Goal: Task Accomplishment & Management: Complete application form

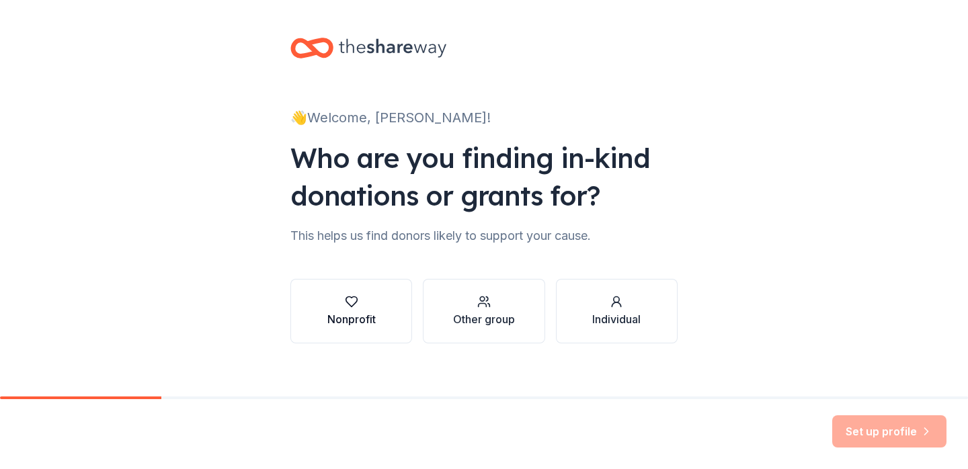
click at [372, 295] on div "button" at bounding box center [351, 301] width 48 height 13
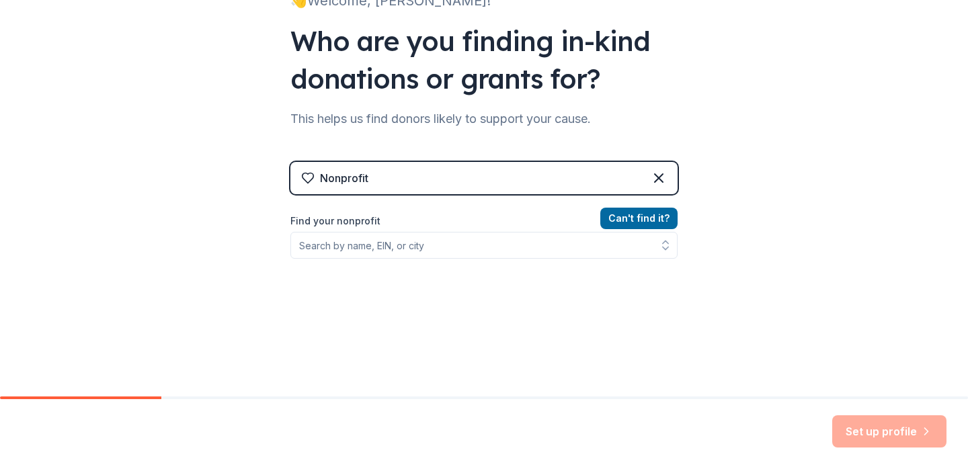
scroll to position [167, 0]
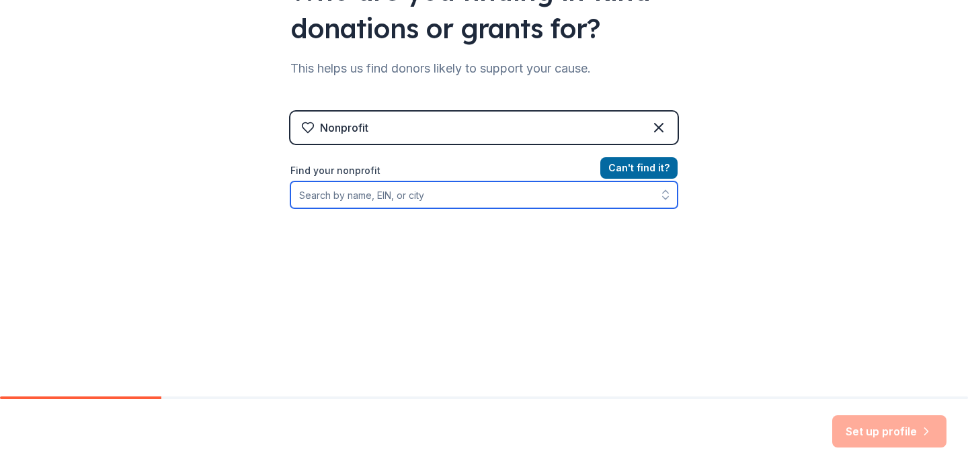
click at [388, 198] on input "Find your nonprofit" at bounding box center [483, 194] width 387 height 27
type input "Mercy Clinic"
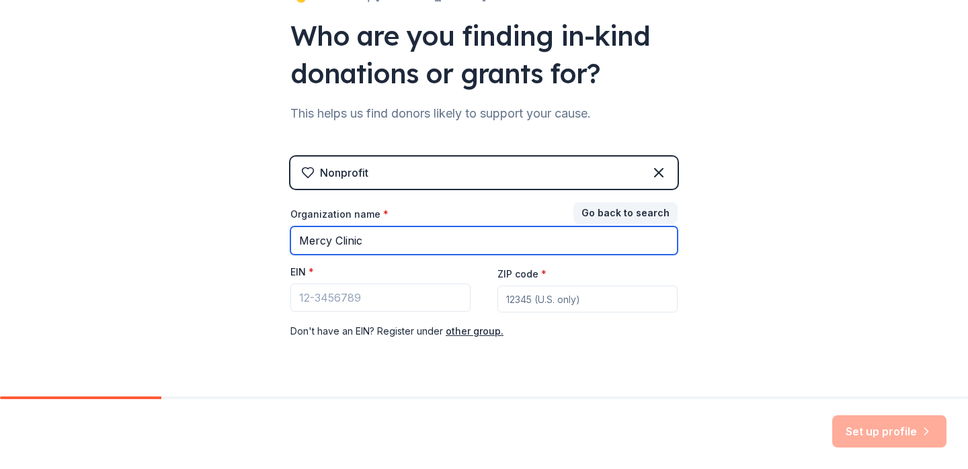
scroll to position [117, 0]
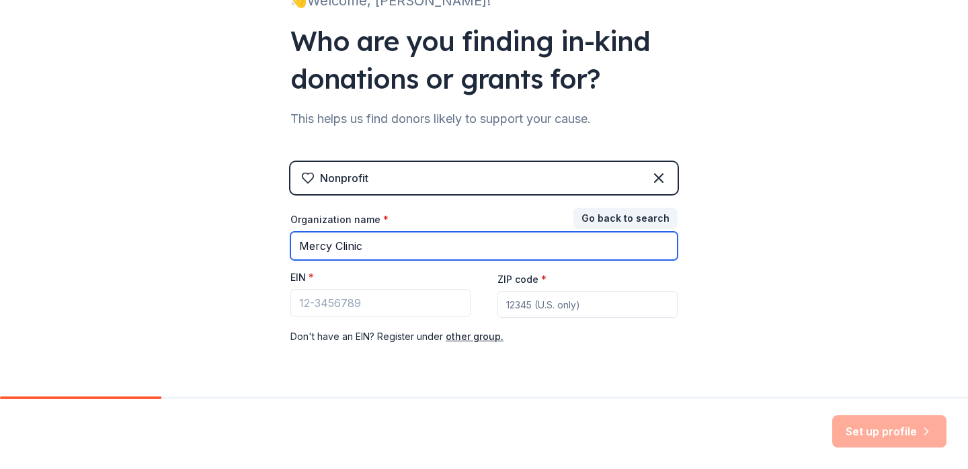
type input "Mercy Clinic"
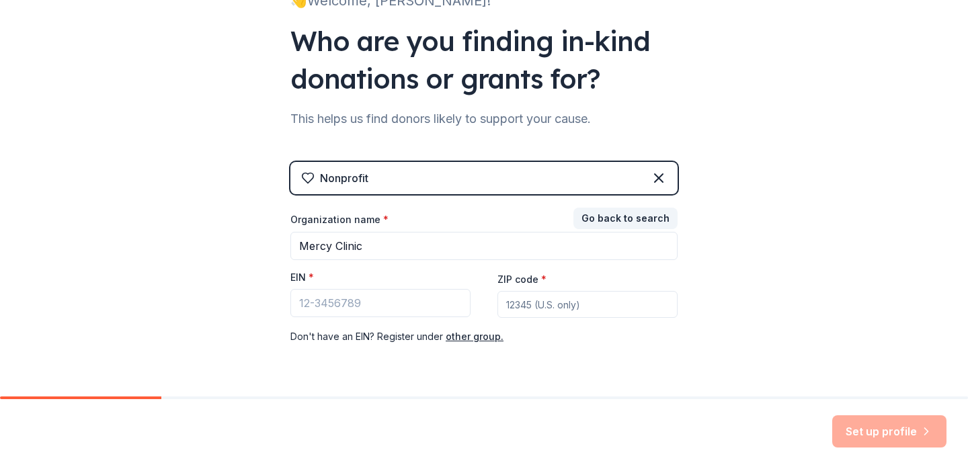
click at [606, 206] on div "Nonprofit Go back to search Organization name * Mercy Clinic EIN * ZIP code * D…" at bounding box center [483, 267] width 387 height 210
click at [604, 214] on button "Go back to search" at bounding box center [625, 219] width 104 height 22
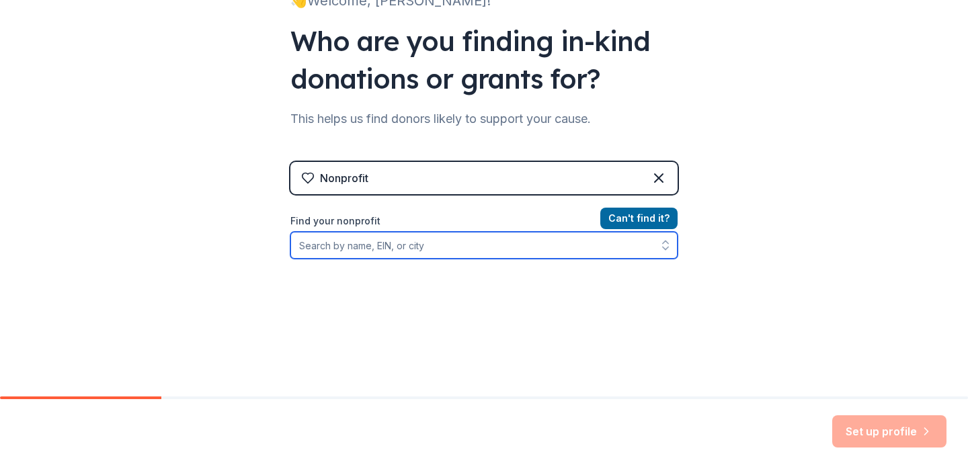
click at [390, 245] on input "Find your nonprofit" at bounding box center [483, 245] width 387 height 27
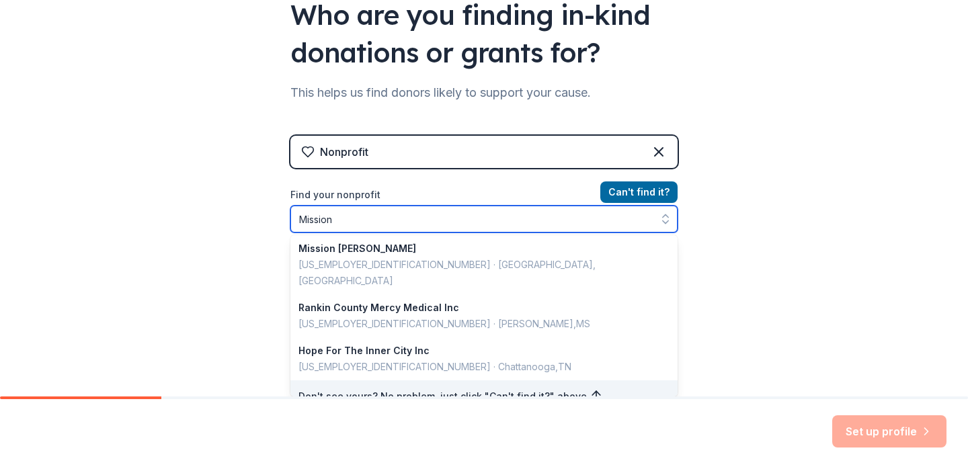
scroll to position [0, 0]
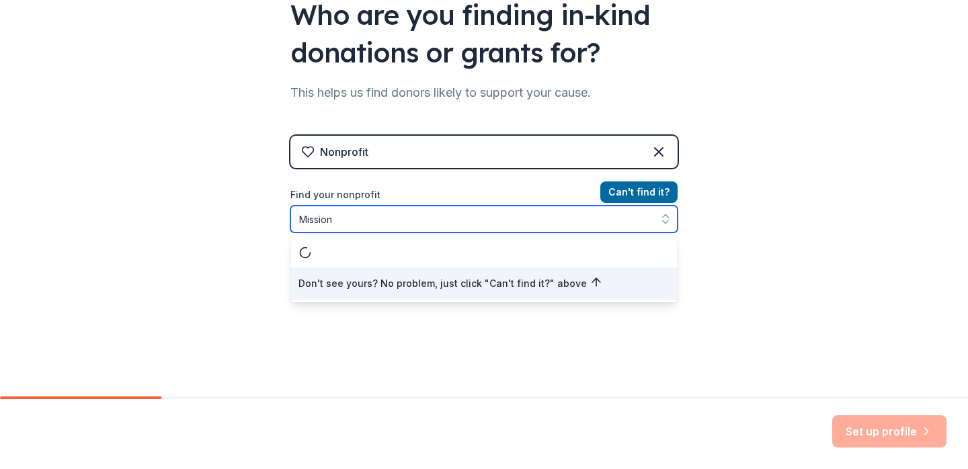
click at [390, 253] on div "Don't see yours? No problem, just click "Can't find it?" above" at bounding box center [483, 268] width 387 height 67
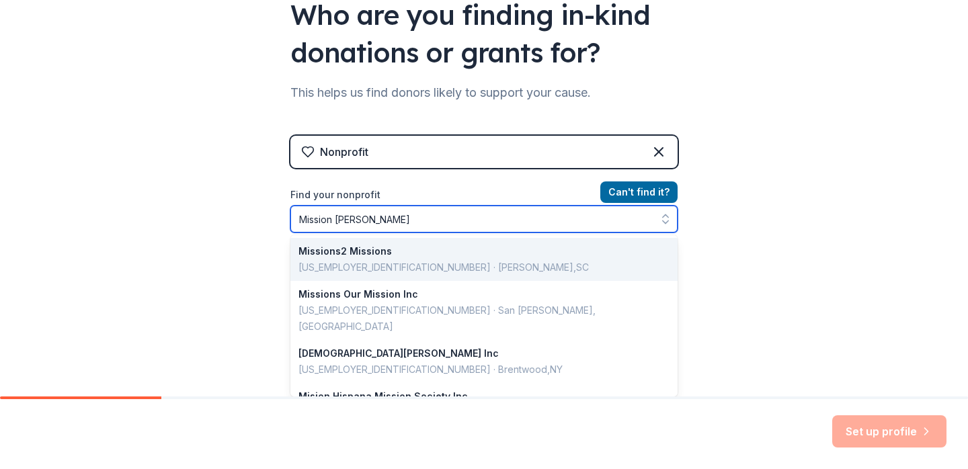
type input "Mission [PERSON_NAME]"
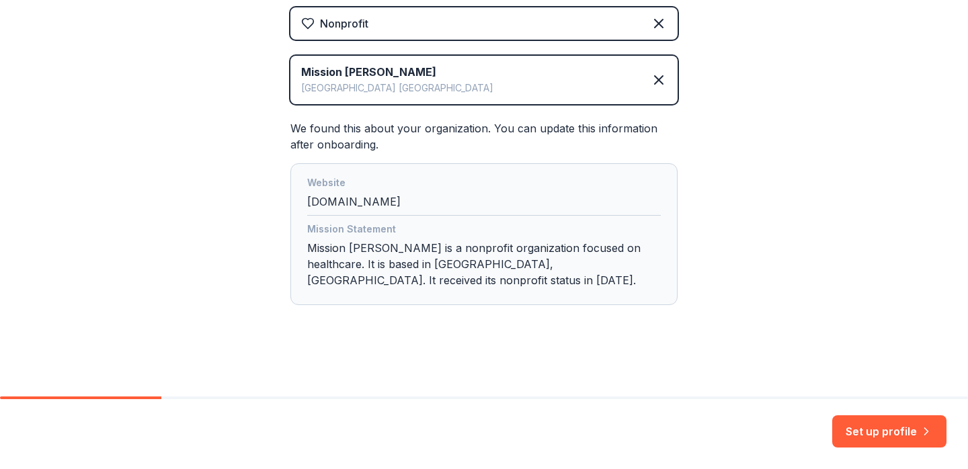
click at [356, 201] on div "Website [DOMAIN_NAME]" at bounding box center [484, 195] width 354 height 41
click at [323, 202] on div "Website [DOMAIN_NAME]" at bounding box center [484, 195] width 354 height 41
click at [866, 432] on button "Set up profile" at bounding box center [889, 431] width 114 height 32
click at [888, 432] on div "Set up profile" at bounding box center [889, 431] width 114 height 32
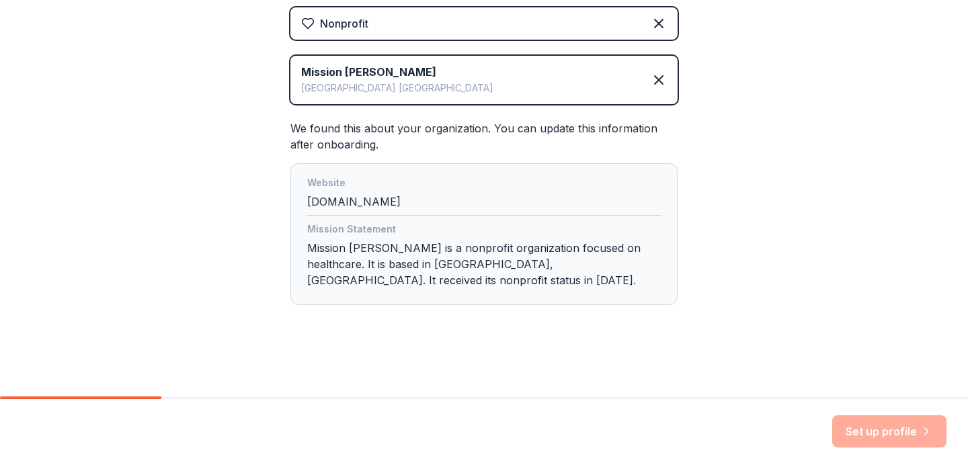
click at [428, 233] on div "Mission Statement" at bounding box center [484, 230] width 354 height 19
click at [333, 206] on div "Website [DOMAIN_NAME]" at bounding box center [484, 195] width 354 height 41
click at [352, 195] on div "Website [DOMAIN_NAME]" at bounding box center [484, 195] width 354 height 41
click at [358, 22] on div "Nonprofit" at bounding box center [344, 23] width 48 height 16
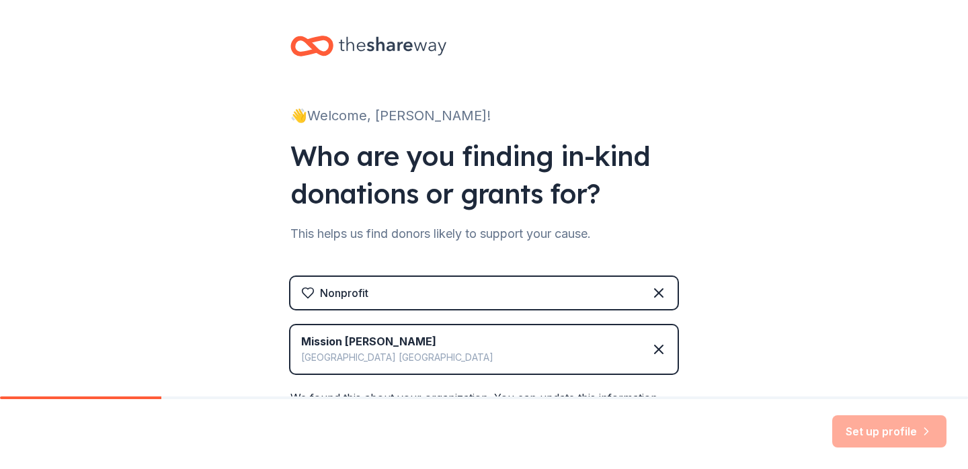
scroll to position [175, 0]
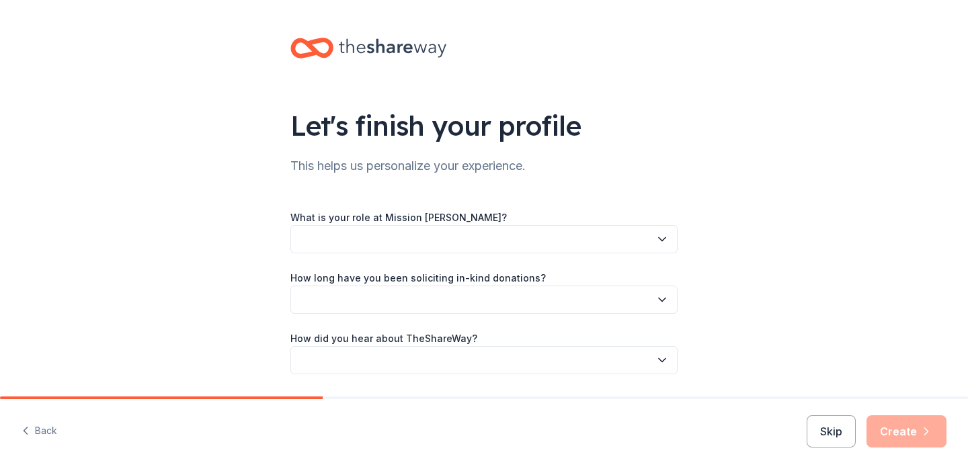
scroll to position [26, 0]
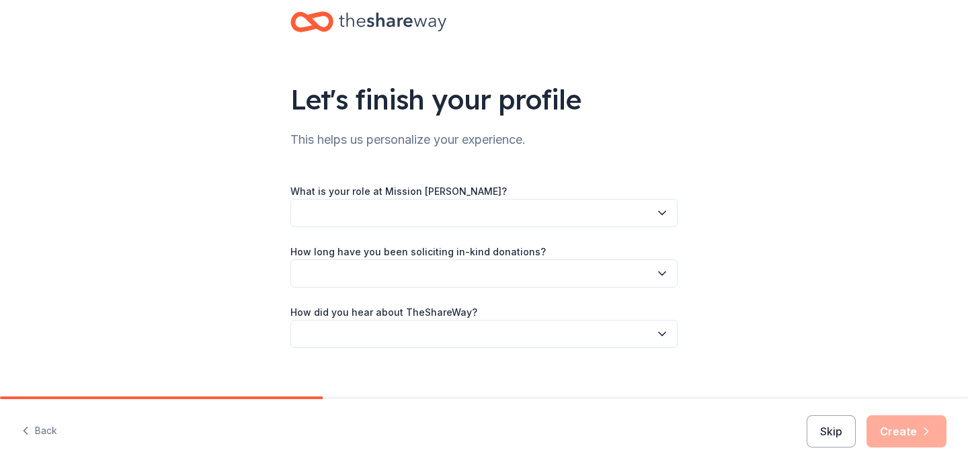
click at [586, 211] on button "button" at bounding box center [483, 213] width 387 height 28
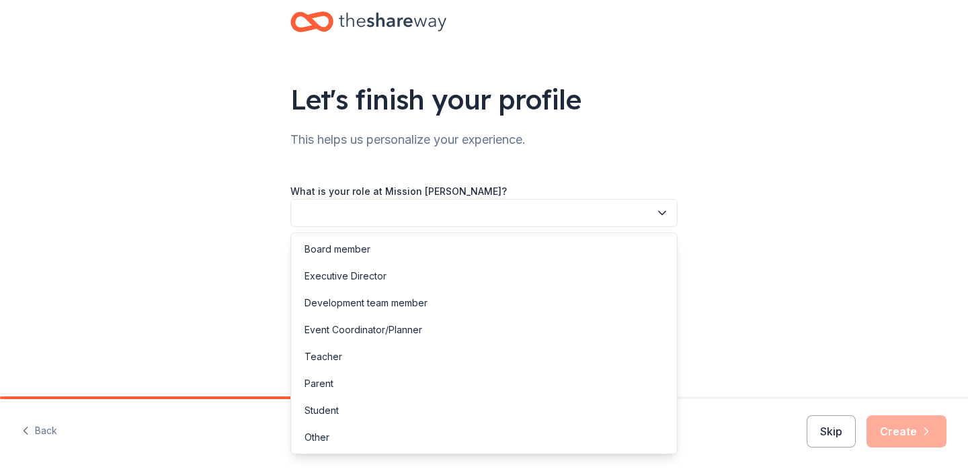
click at [651, 158] on div "Let's finish your profile This helps us personalize your experience. What is yo…" at bounding box center [484, 193] width 430 height 439
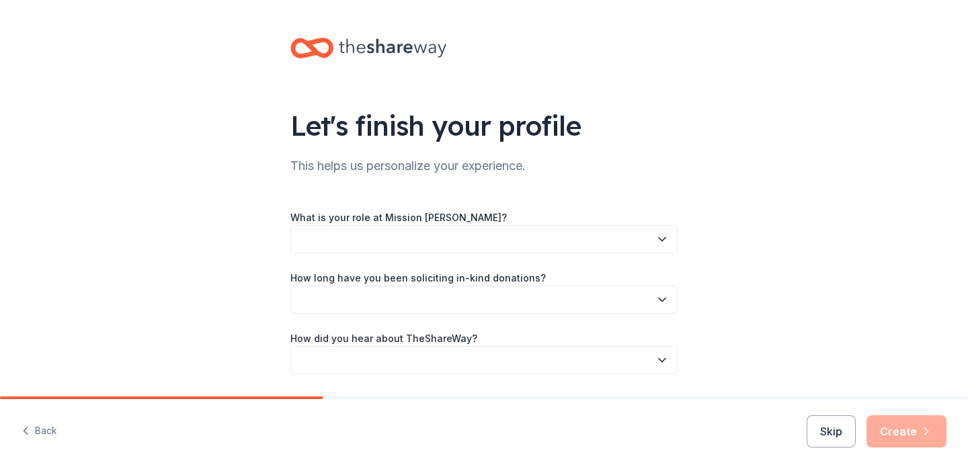
scroll to position [42, 0]
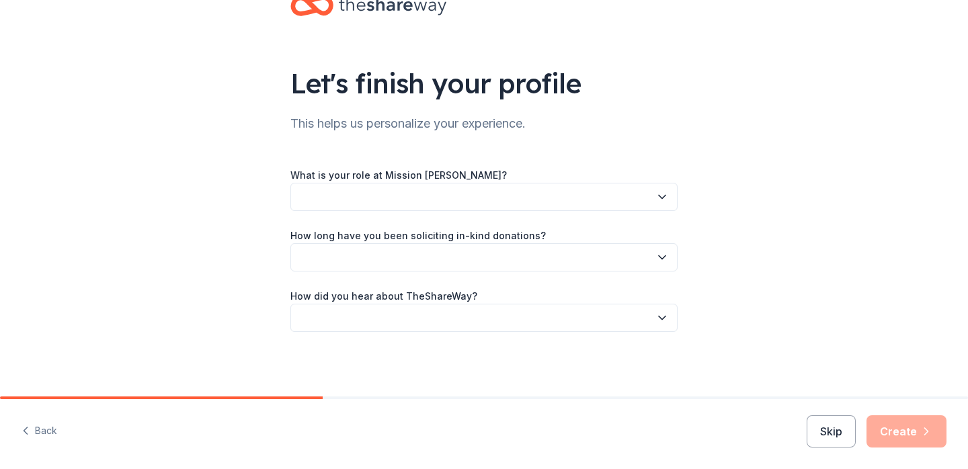
click at [547, 257] on button "button" at bounding box center [483, 257] width 387 height 28
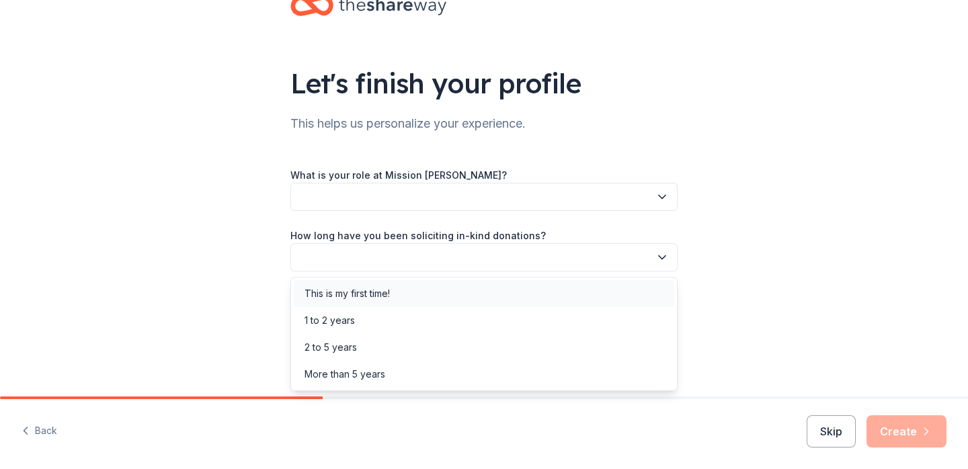
click at [337, 295] on div "This is my first time!" at bounding box center [346, 294] width 85 height 16
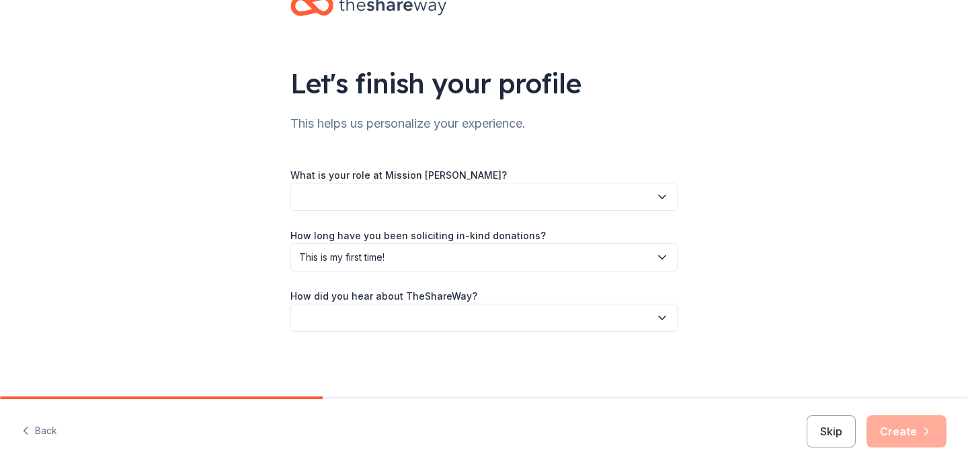
click at [396, 315] on button "button" at bounding box center [483, 318] width 387 height 28
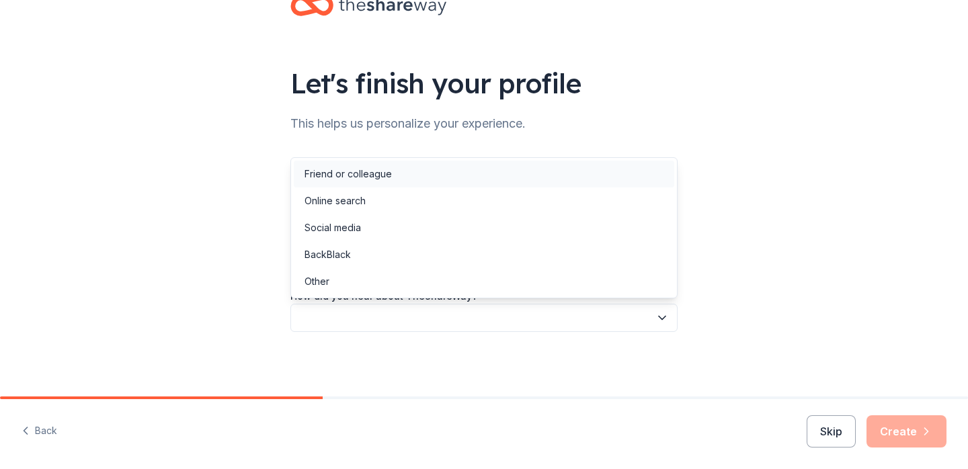
click at [330, 174] on div "Friend or colleague" at bounding box center [347, 174] width 87 height 16
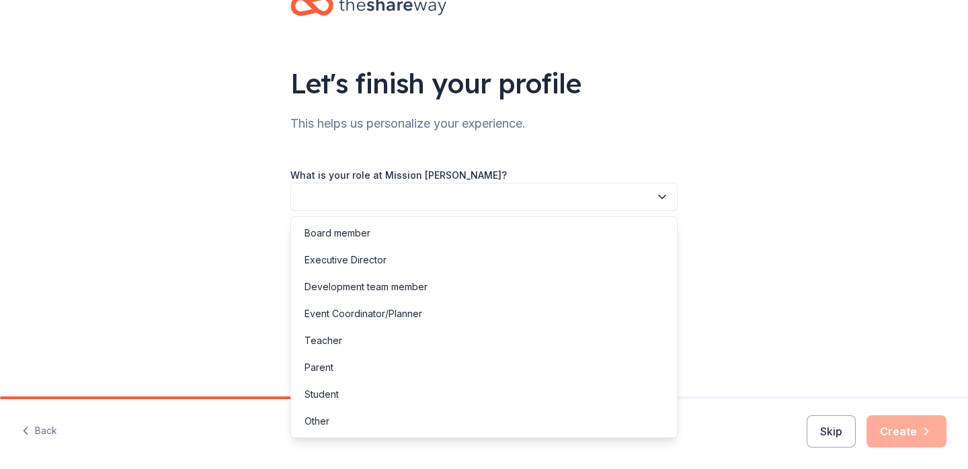
click at [360, 194] on button "button" at bounding box center [483, 197] width 387 height 28
click at [353, 420] on div "Other" at bounding box center [484, 421] width 380 height 27
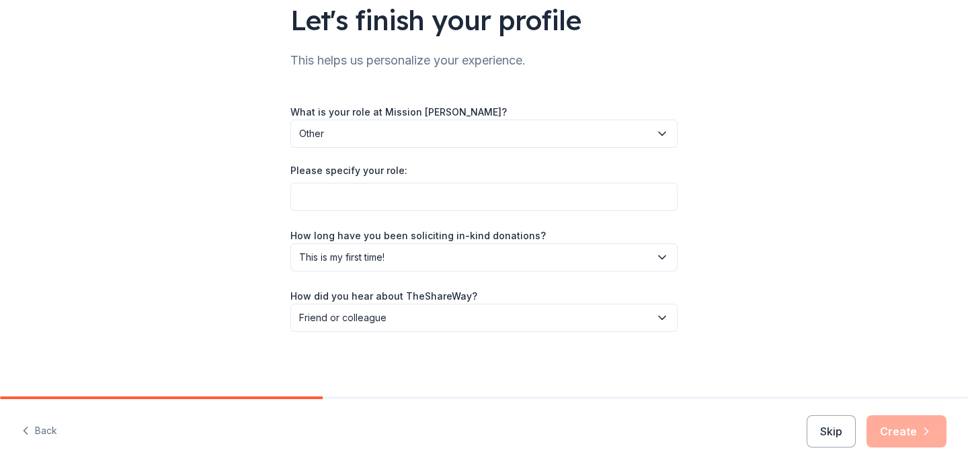
scroll to position [105, 0]
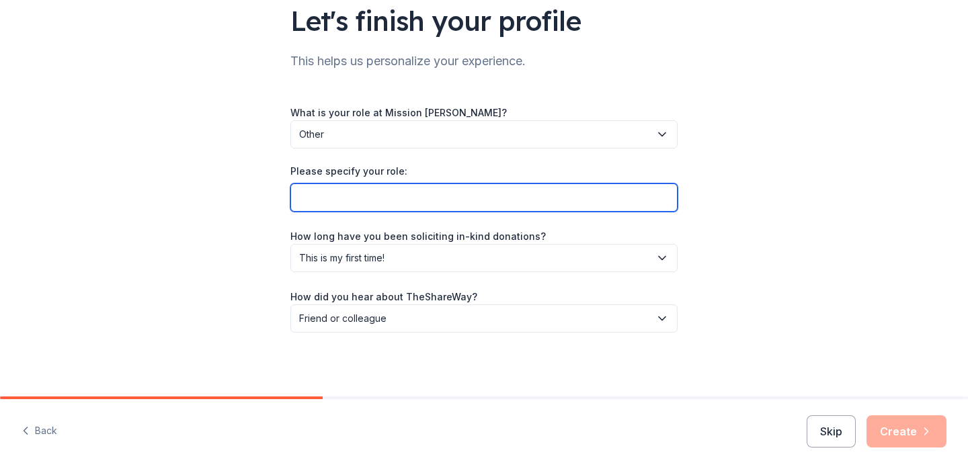
click at [493, 198] on input "Please specify your role:" at bounding box center [483, 197] width 387 height 28
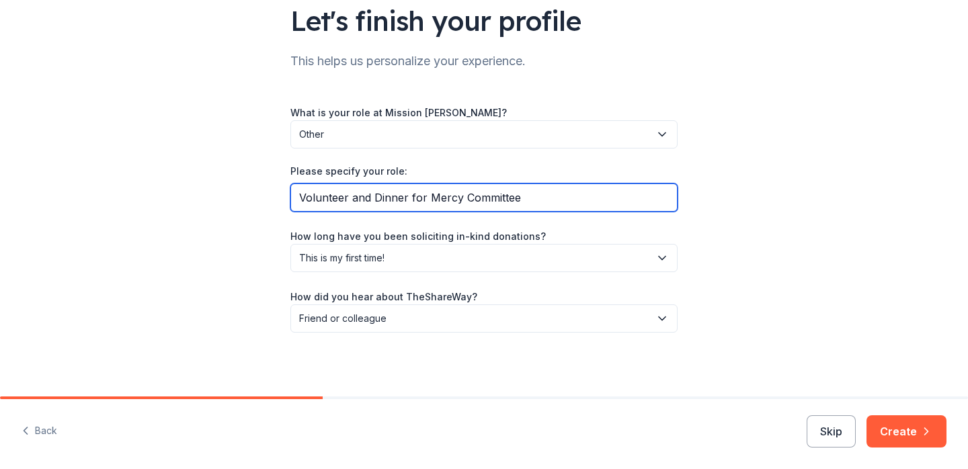
scroll to position [0, 0]
type input "Volunteer and Dinner for Mercy Committee"
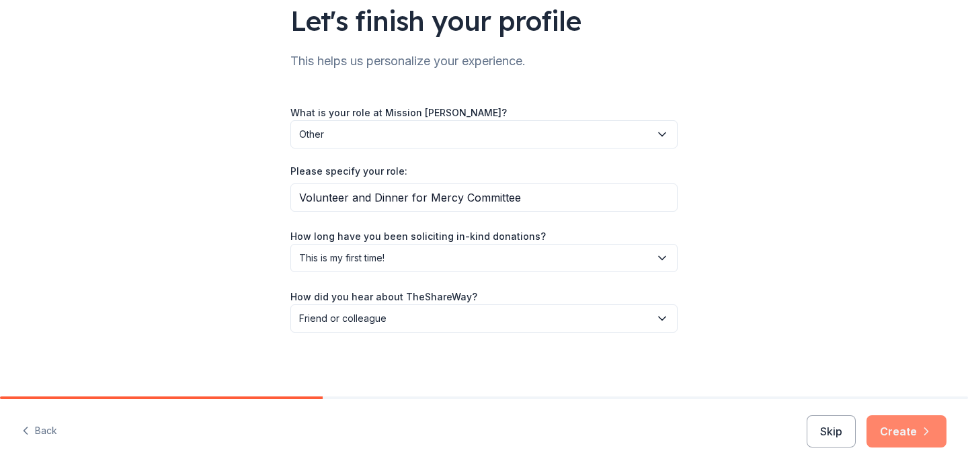
click at [902, 428] on button "Create" at bounding box center [906, 431] width 80 height 32
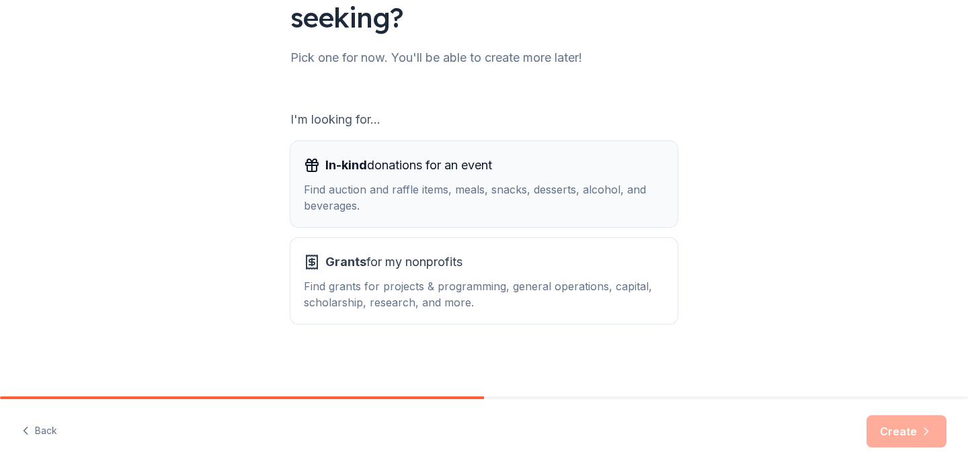
scroll to position [146, 0]
click at [573, 187] on div "Find auction and raffle items, meals, snacks, desserts, alcohol, and beverages." at bounding box center [484, 197] width 360 height 32
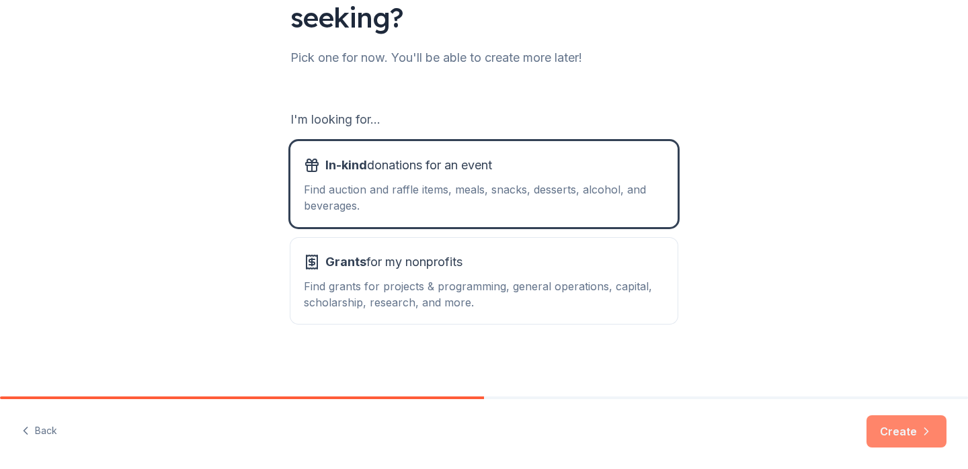
click at [899, 432] on button "Create" at bounding box center [906, 431] width 80 height 32
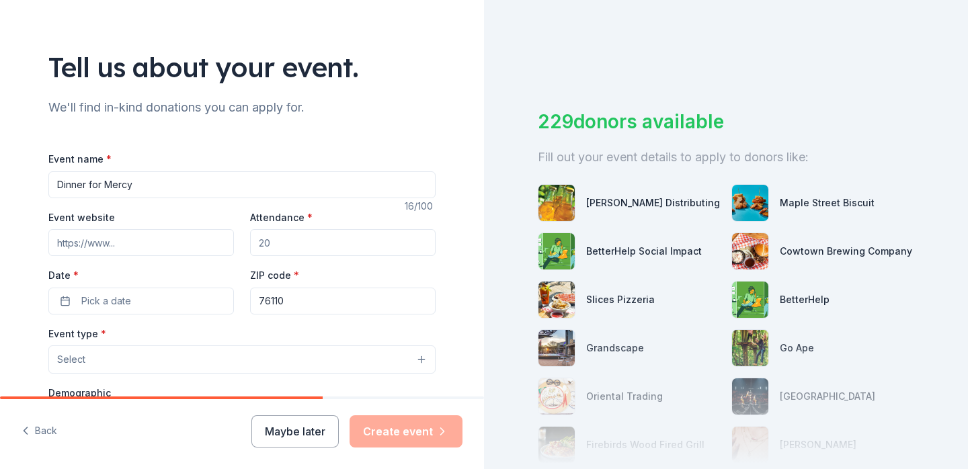
scroll to position [67, 0]
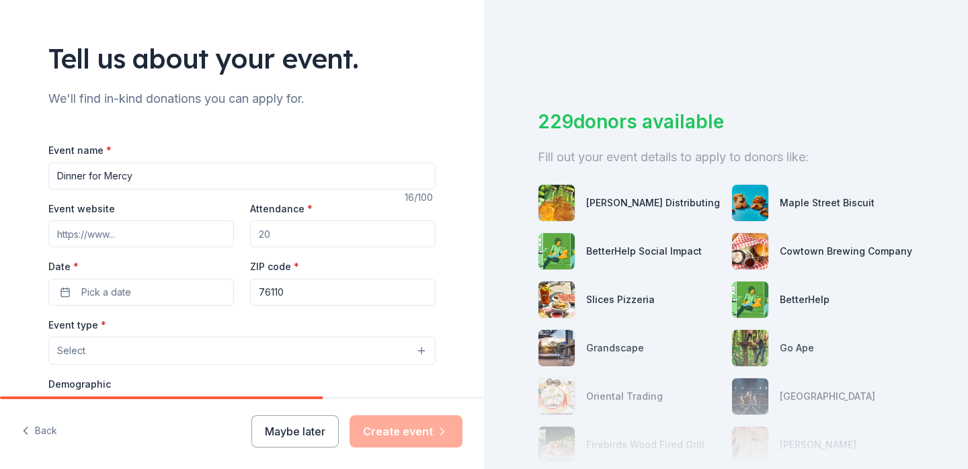
type input "Dinner for Mercy"
click at [95, 233] on input "Event website" at bounding box center [140, 233] width 185 height 27
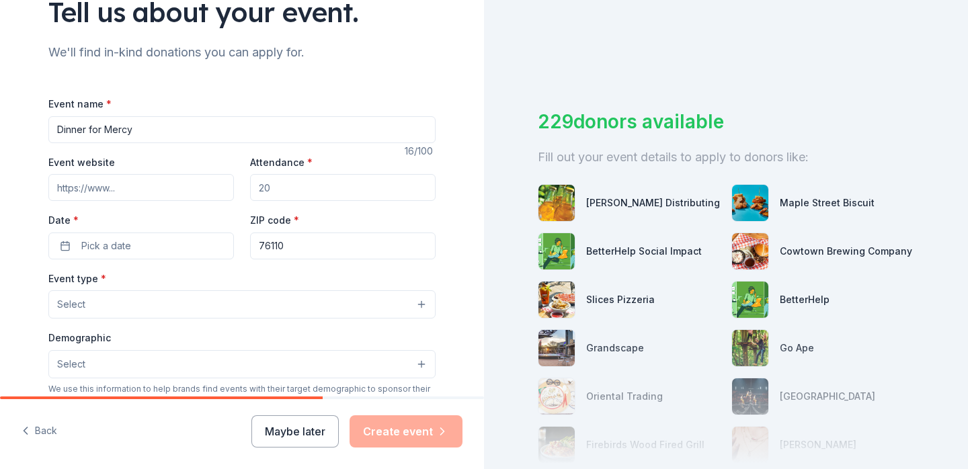
scroll to position [132, 0]
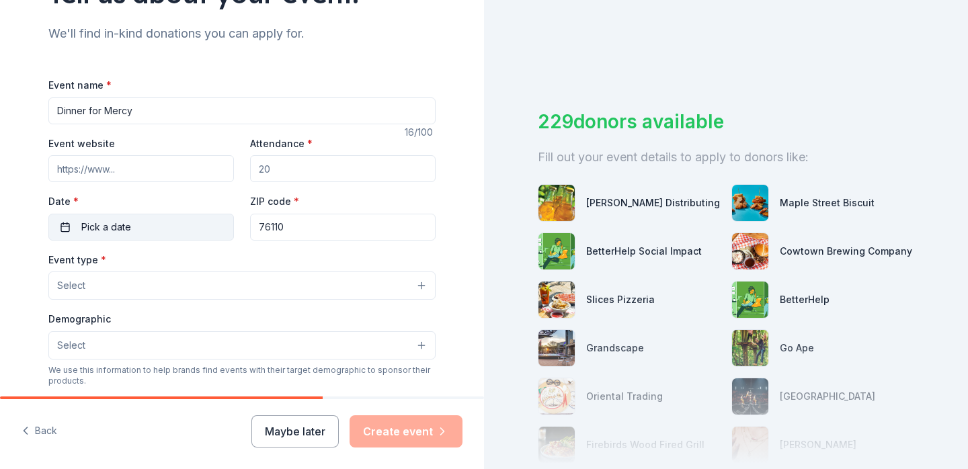
click at [204, 226] on button "Pick a date" at bounding box center [140, 227] width 185 height 27
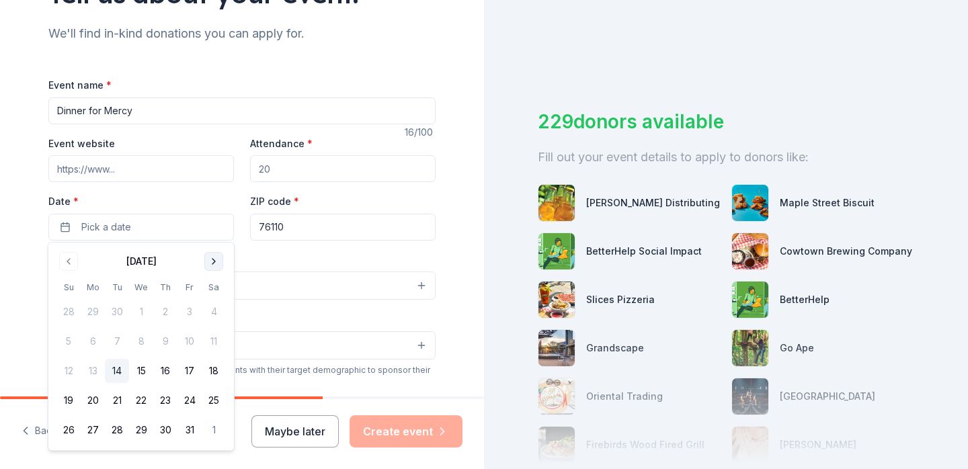
click at [214, 258] on button "Go to next month" at bounding box center [213, 261] width 19 height 19
click at [161, 366] on button "13" at bounding box center [165, 371] width 24 height 24
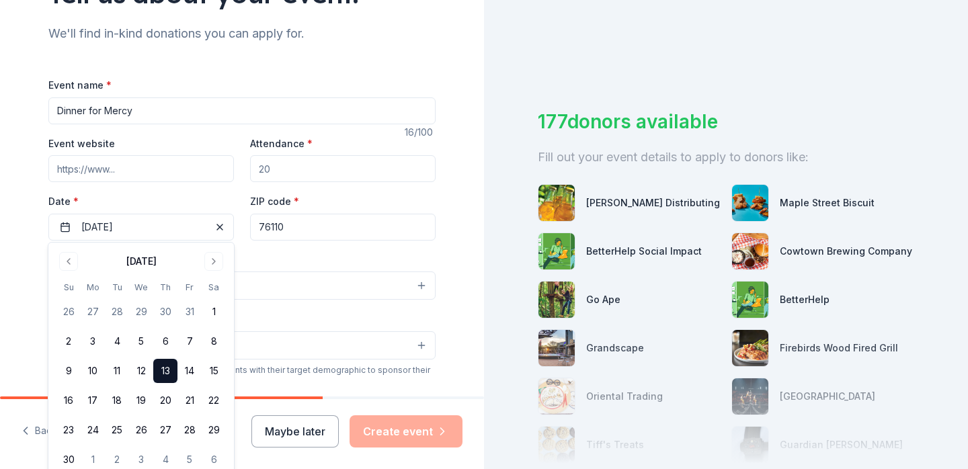
click at [280, 257] on div "Event type * Select" at bounding box center [241, 275] width 387 height 49
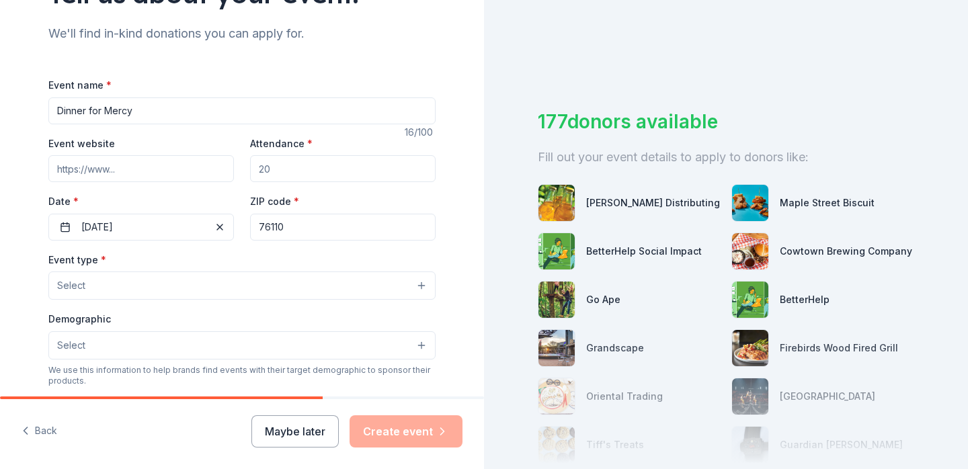
click at [269, 283] on button "Select" at bounding box center [241, 286] width 387 height 28
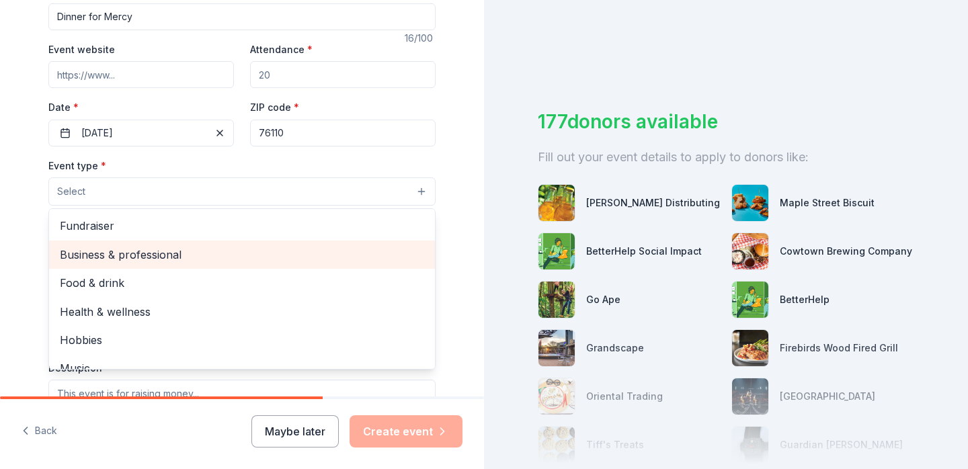
scroll to position [0, 0]
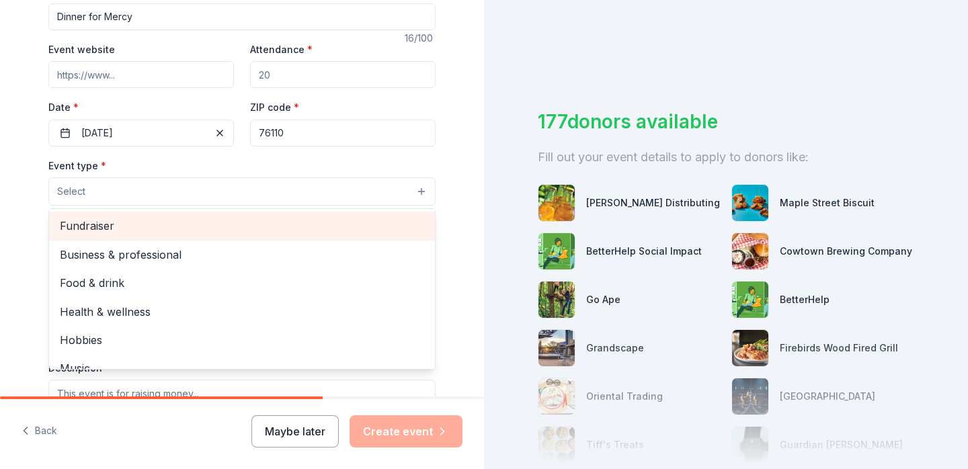
click at [114, 224] on span "Fundraiser" at bounding box center [242, 225] width 364 height 17
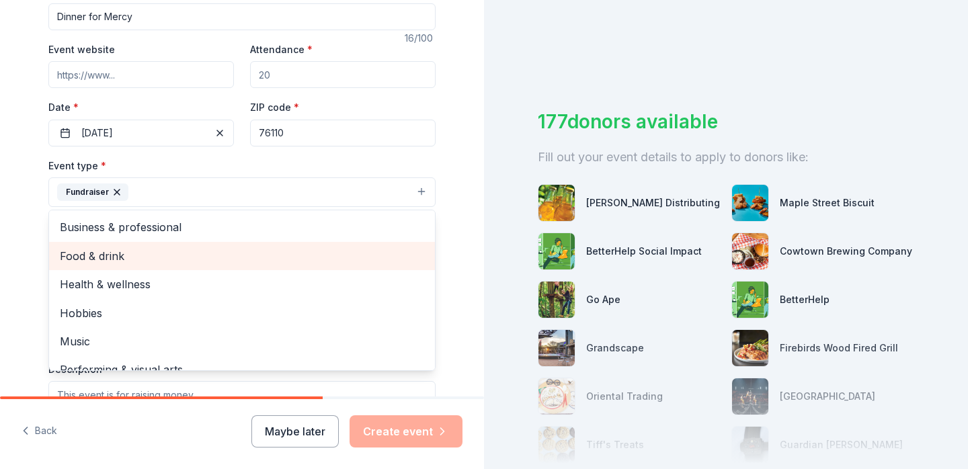
click at [80, 257] on span "Food & drink" at bounding box center [242, 255] width 364 height 17
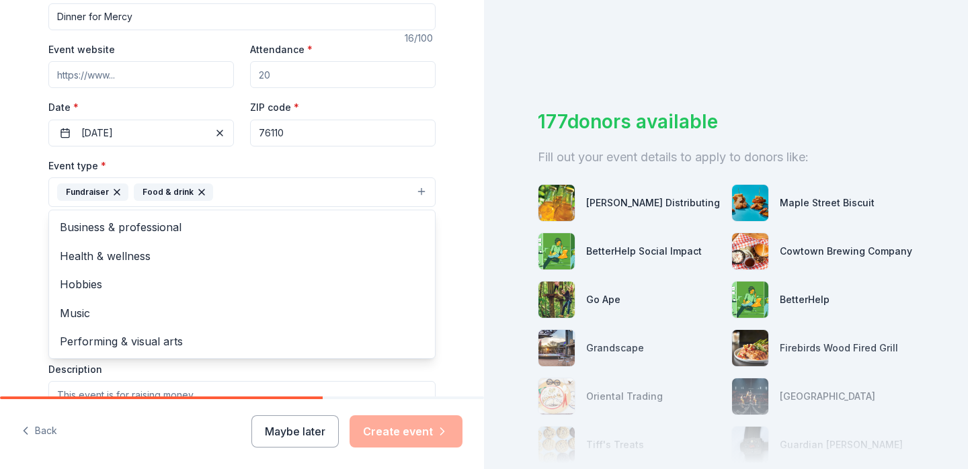
click at [18, 238] on div "Tell us about your event. We'll find in-kind donations you can apply for. Event…" at bounding box center [242, 222] width 484 height 896
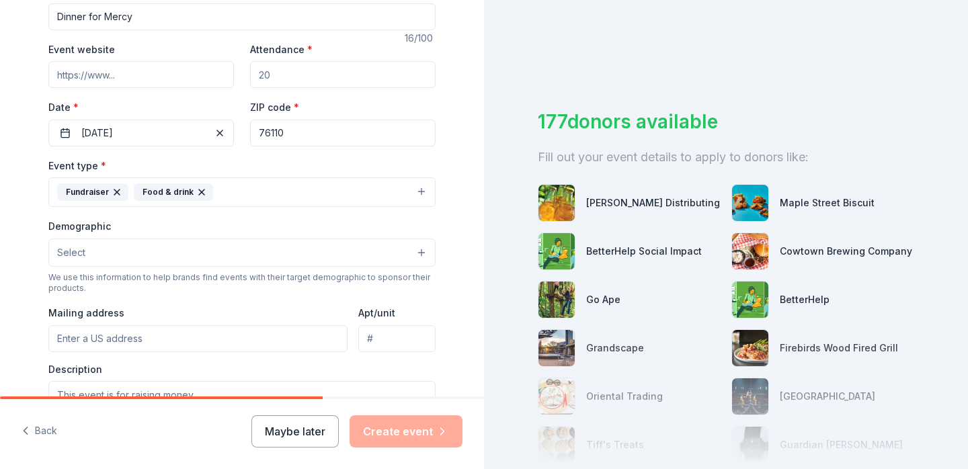
scroll to position [247, 0]
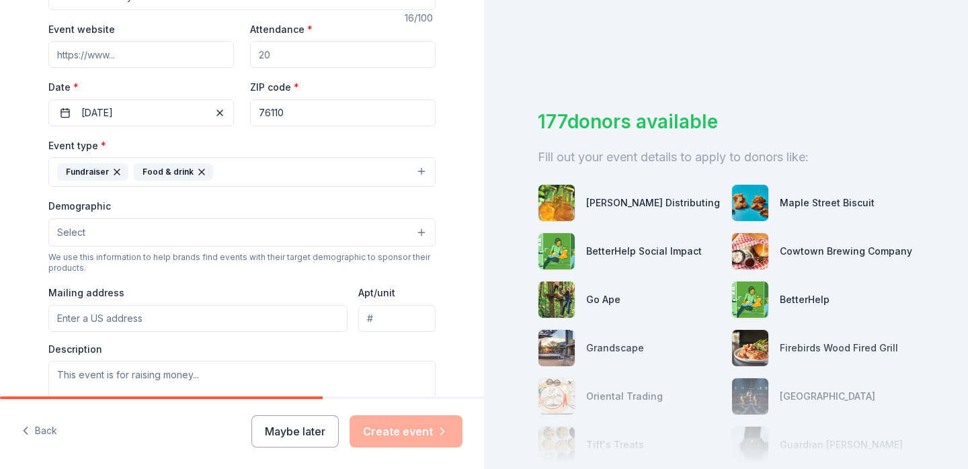
click at [81, 228] on span "Select" at bounding box center [71, 232] width 28 height 16
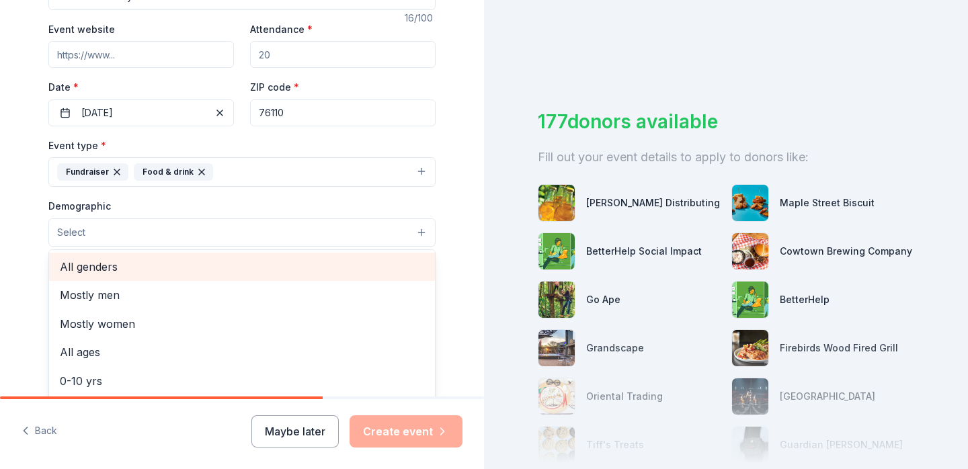
click at [87, 268] on span "All genders" at bounding box center [242, 266] width 364 height 17
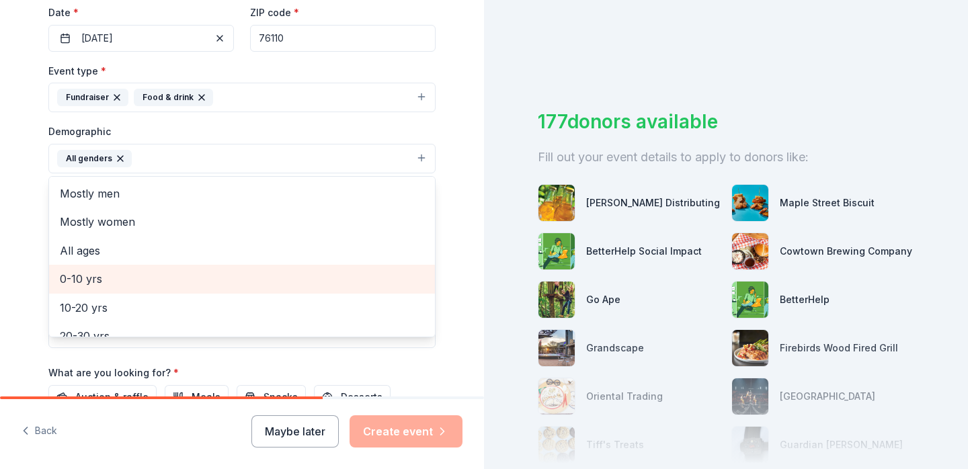
scroll to position [0, 0]
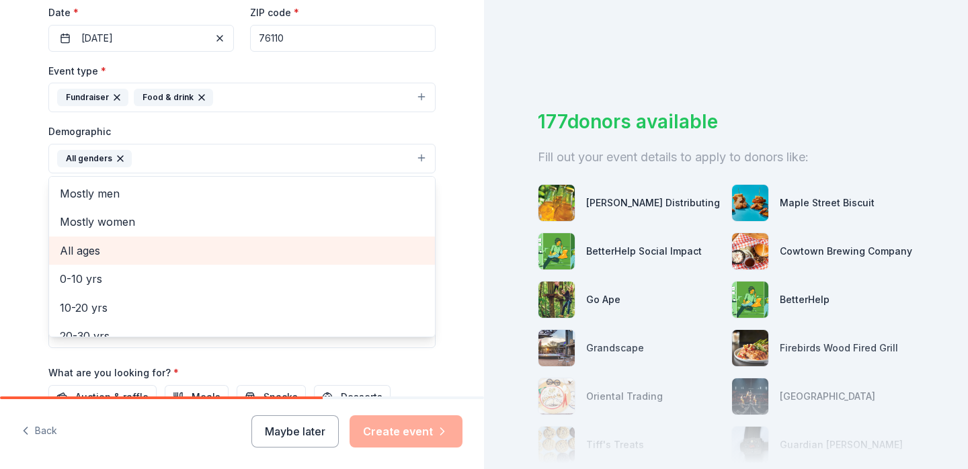
click at [71, 247] on span "All ages" at bounding box center [242, 250] width 364 height 17
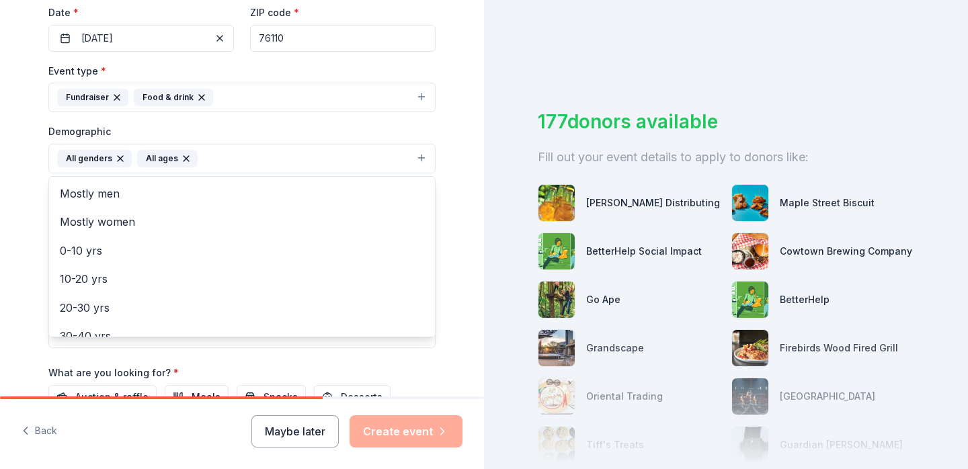
click at [19, 216] on div "Tell us about your event. We'll find in-kind donations you can apply for. Event…" at bounding box center [242, 127] width 484 height 897
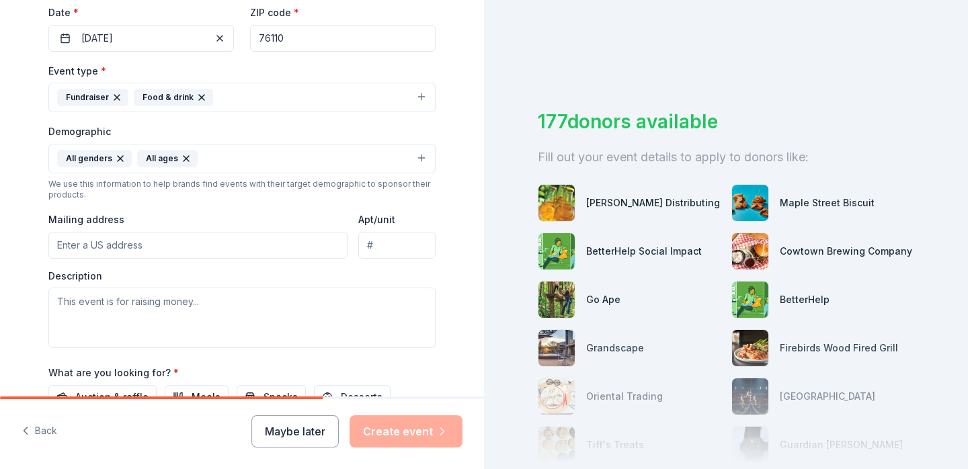
click at [121, 157] on icon "button" at bounding box center [120, 158] width 11 height 11
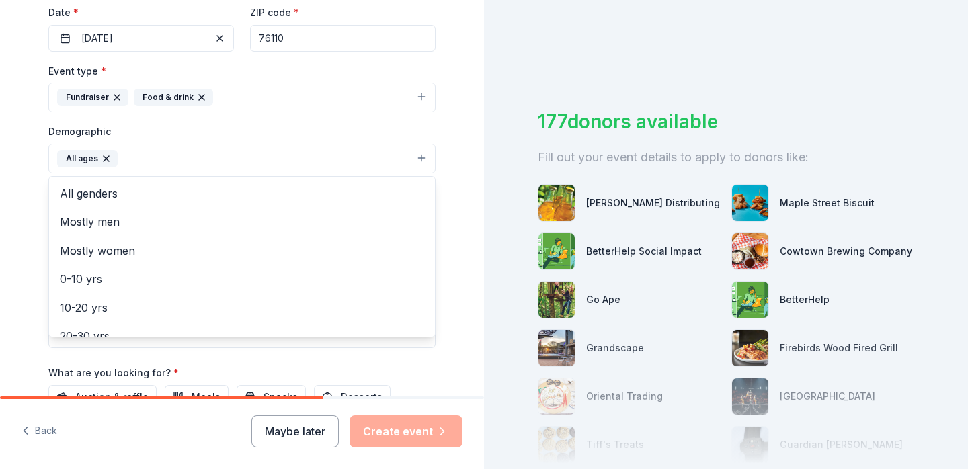
click at [103, 156] on icon "button" at bounding box center [106, 158] width 11 height 11
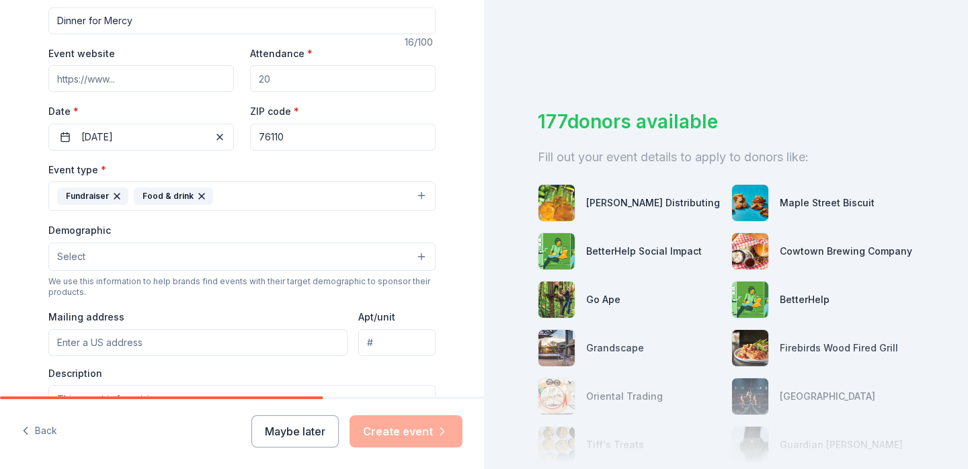
scroll to position [212, 0]
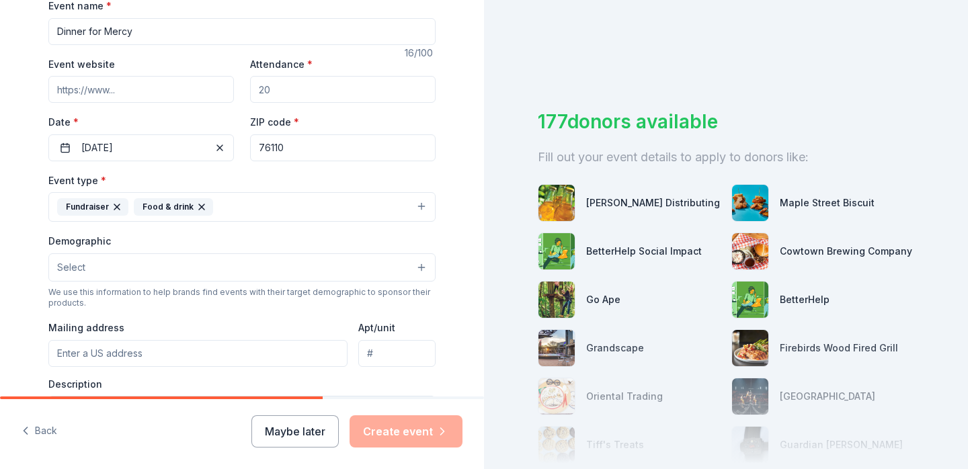
click at [302, 83] on input "Attendance *" at bounding box center [342, 89] width 185 height 27
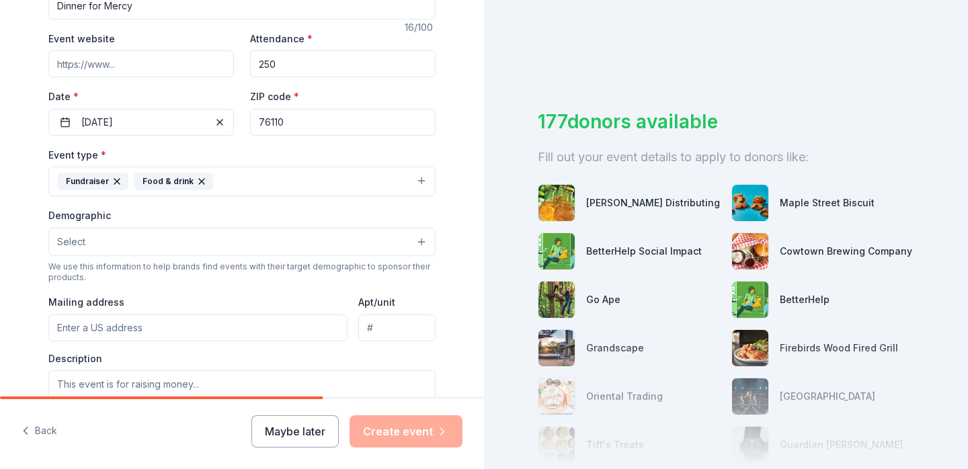
scroll to position [240, 0]
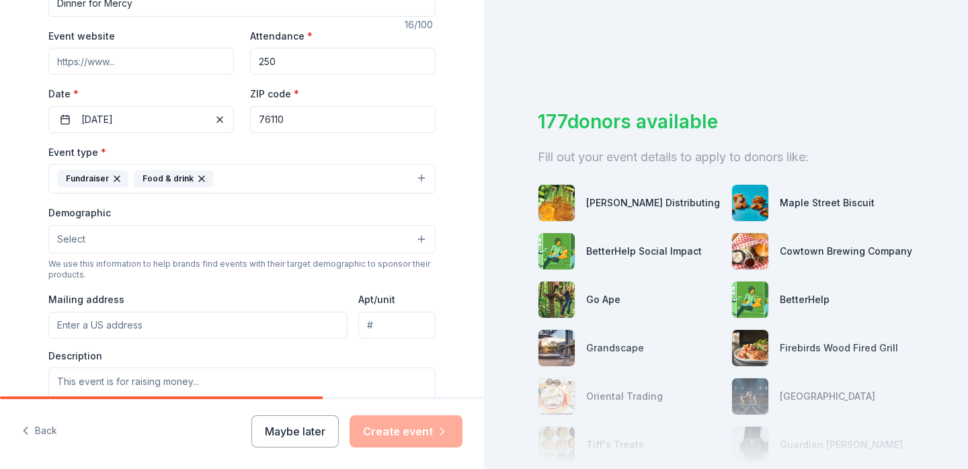
type input "250"
click at [144, 319] on input "Mailing address" at bounding box center [197, 325] width 299 height 27
paste input "[STREET_ADDRESS]"
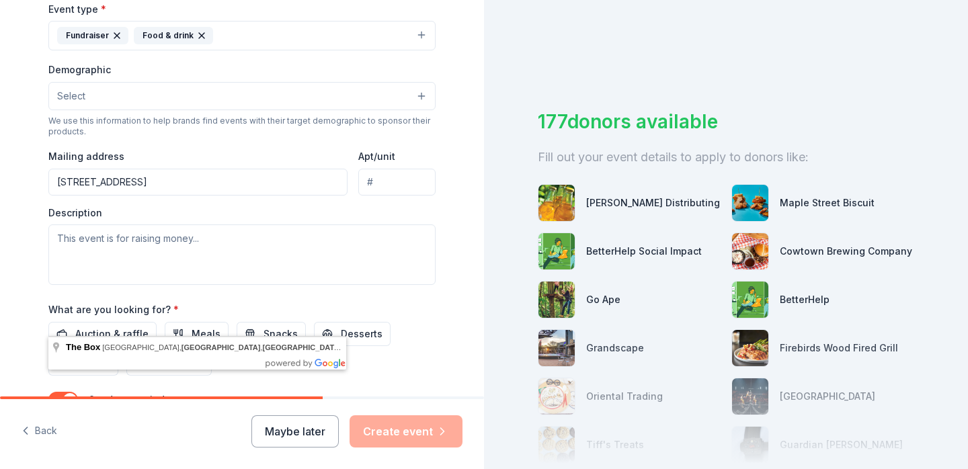
scroll to position [388, 0]
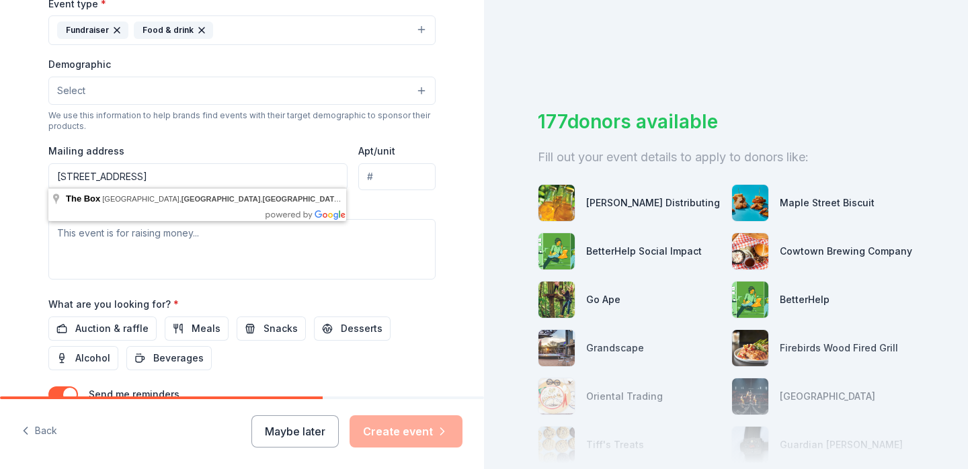
type input "[STREET_ADDRESS]"
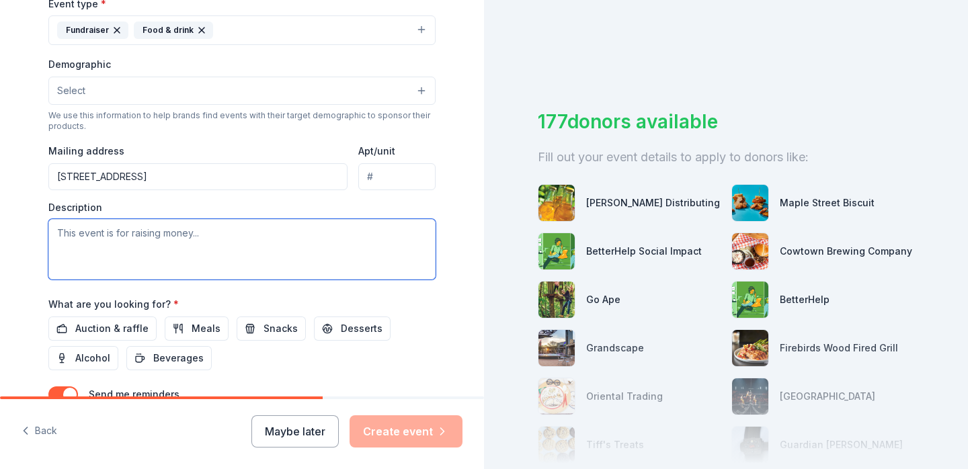
click at [307, 249] on textarea at bounding box center [241, 249] width 387 height 60
paste textarea "“Dinner for Mercy will be a beautiful evening at [GEOGRAPHIC_DATA] to celebrate…"
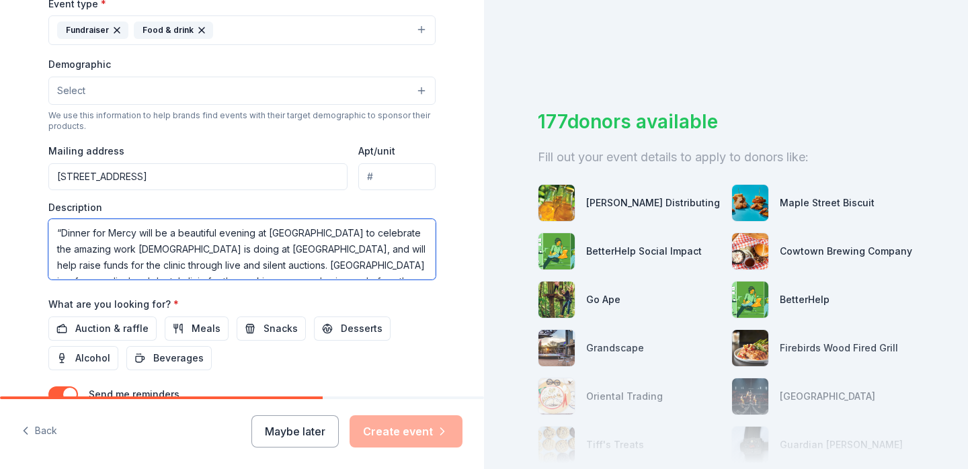
scroll to position [0, 0]
click at [63, 231] on textarea "“Dinner for Mercy will be a beautiful evening at [GEOGRAPHIC_DATA] to celebrate…" at bounding box center [241, 249] width 387 height 60
type textarea "Dinner for Mercy will be a beautiful evening at [GEOGRAPHIC_DATA] to celebrate …"
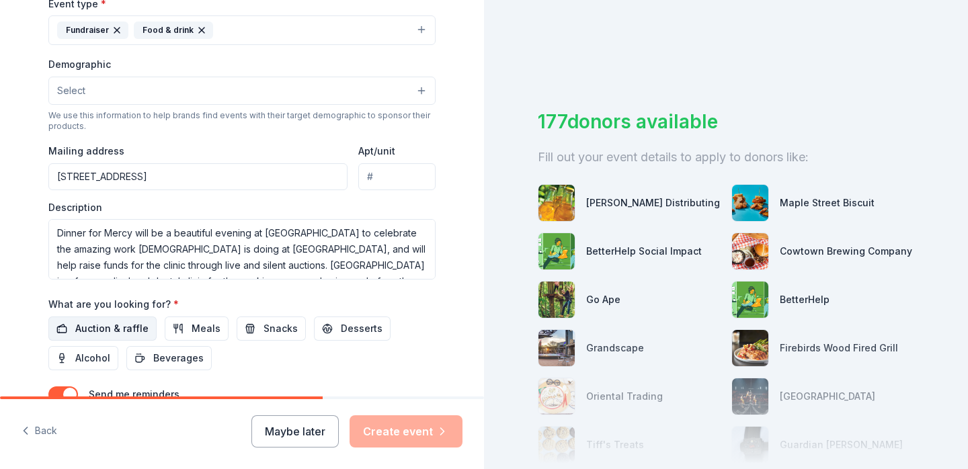
click at [122, 329] on span "Auction & raffle" at bounding box center [111, 329] width 73 height 16
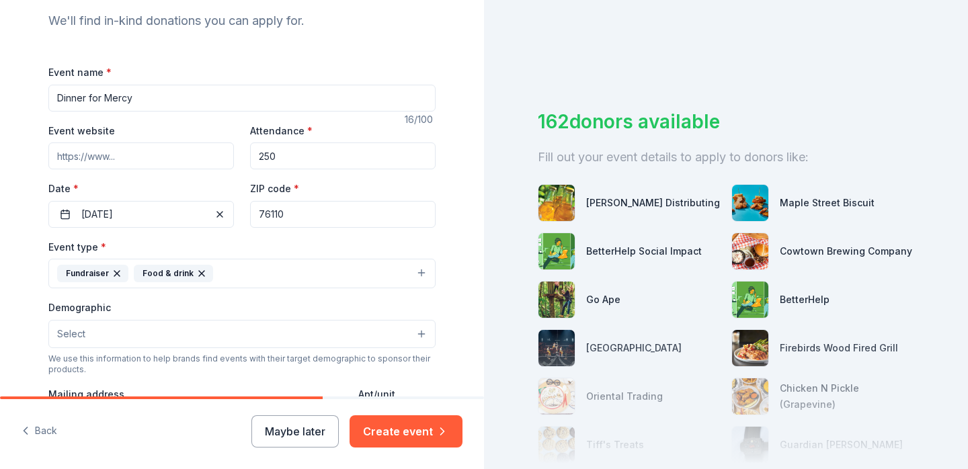
scroll to position [146, 0]
click at [428, 215] on input "76110" at bounding box center [342, 213] width 185 height 27
click at [423, 214] on input "76110" at bounding box center [342, 213] width 185 height 27
click at [420, 212] on input "76110" at bounding box center [342, 213] width 185 height 27
click at [334, 231] on div "Event name * Dinner for Mercy 16 /100 Event website Attendance * 250 Date * [DA…" at bounding box center [241, 374] width 387 height 622
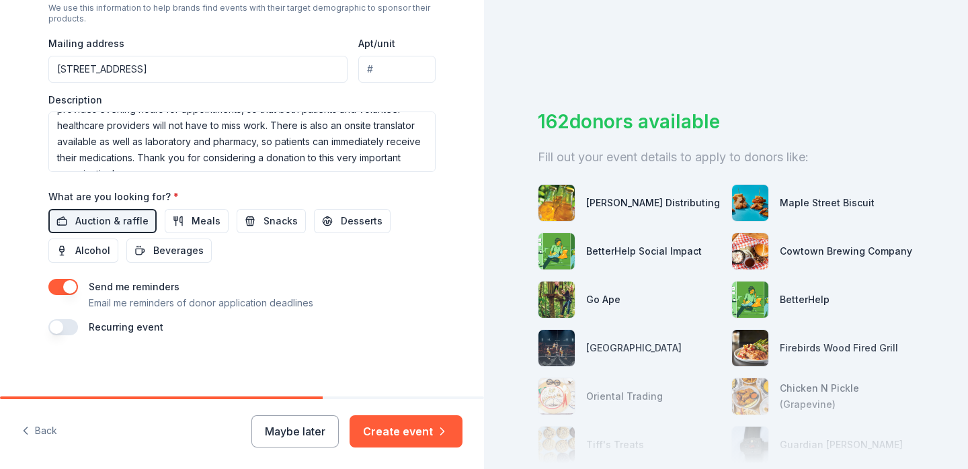
scroll to position [0, 0]
click at [420, 435] on button "Create event" at bounding box center [405, 431] width 113 height 32
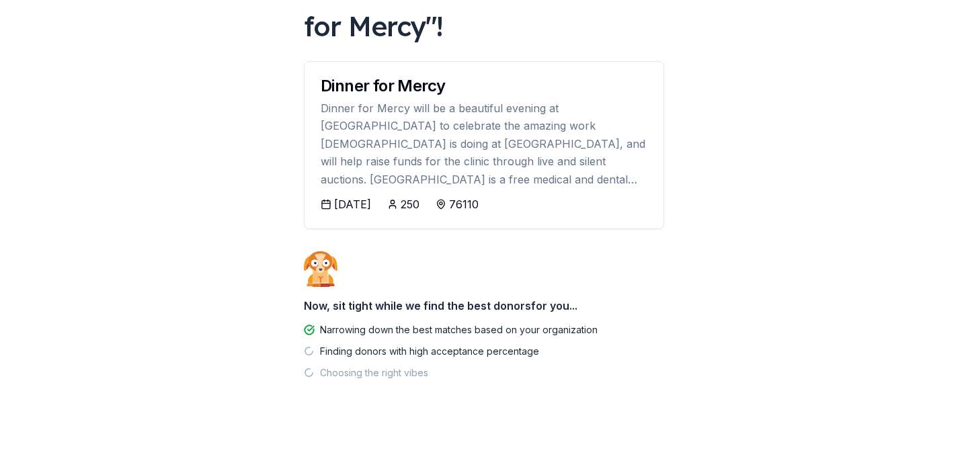
scroll to position [115, 0]
click at [356, 201] on div "[DATE]" at bounding box center [352, 205] width 37 height 16
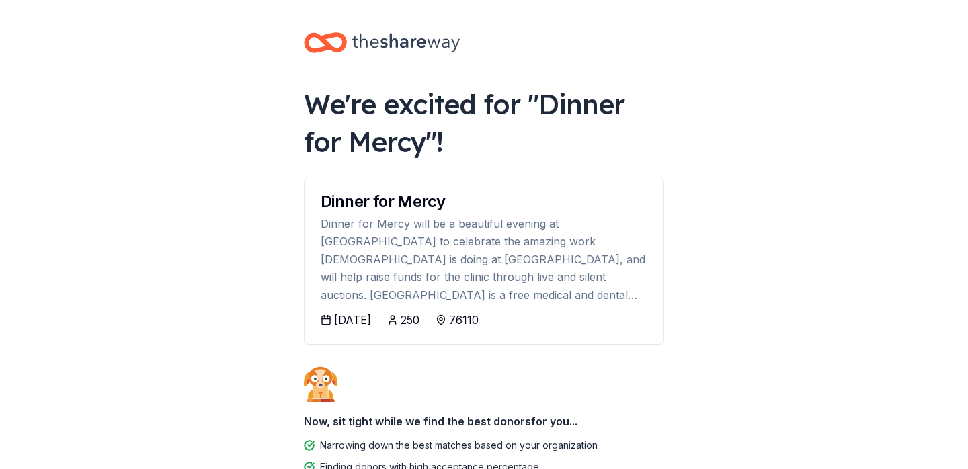
scroll to position [0, 0]
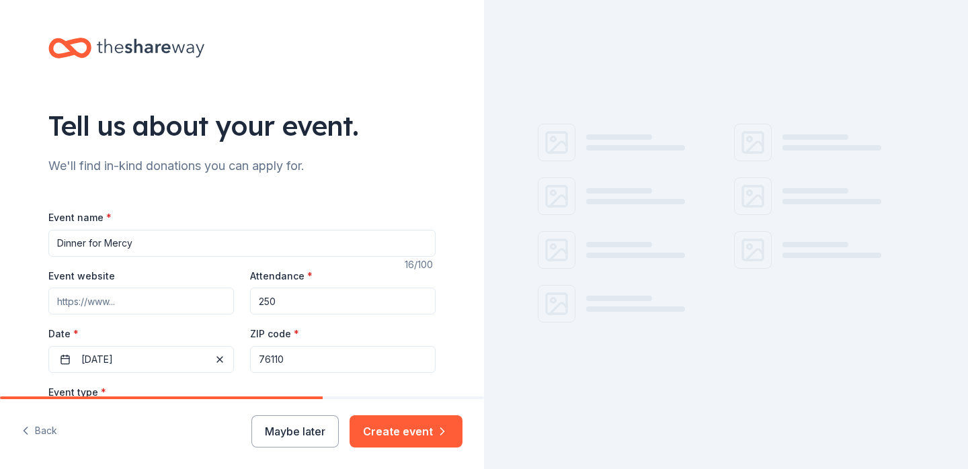
scroll to position [32, 0]
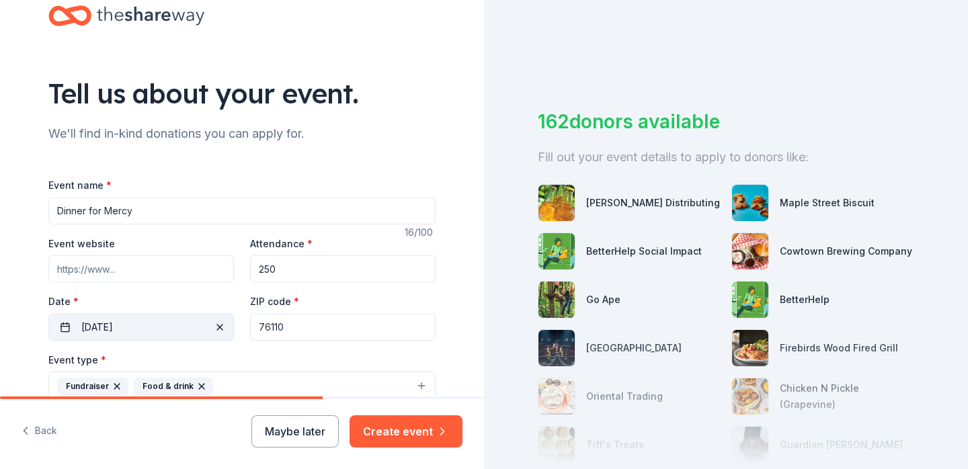
click at [158, 329] on button "[DATE]" at bounding box center [140, 327] width 185 height 27
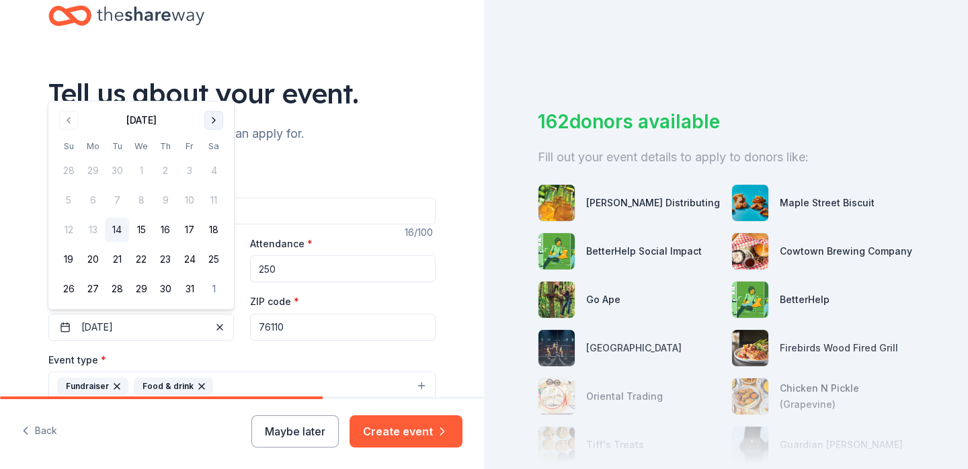
click at [216, 120] on button "Go to next month" at bounding box center [213, 120] width 19 height 19
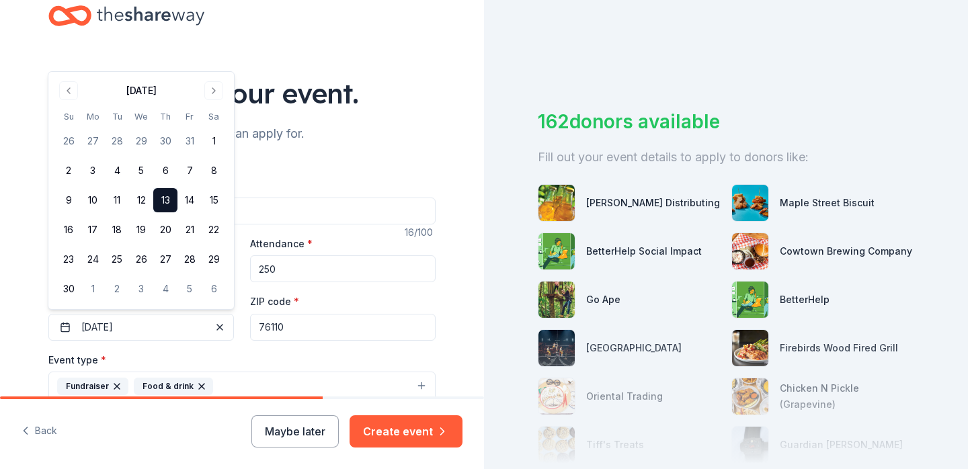
click at [165, 200] on button "13" at bounding box center [165, 200] width 24 height 24
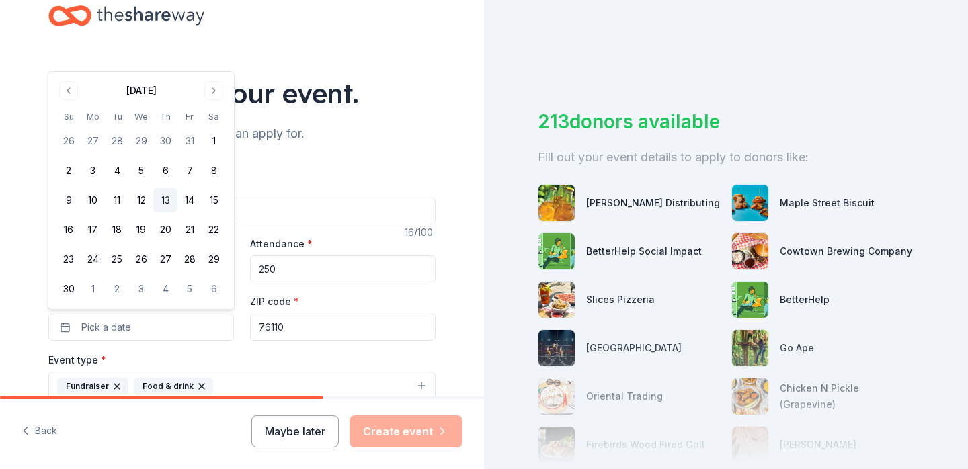
click at [167, 201] on button "13" at bounding box center [165, 200] width 24 height 24
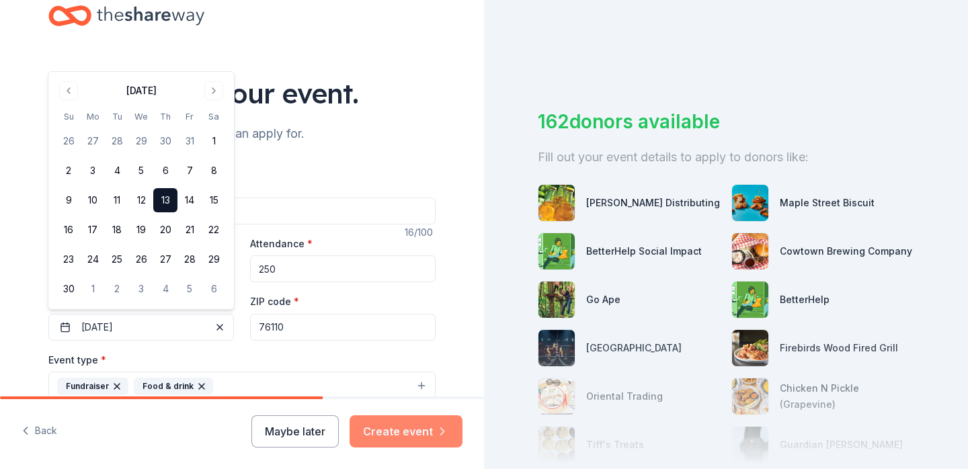
click at [400, 429] on button "Create event" at bounding box center [405, 431] width 113 height 32
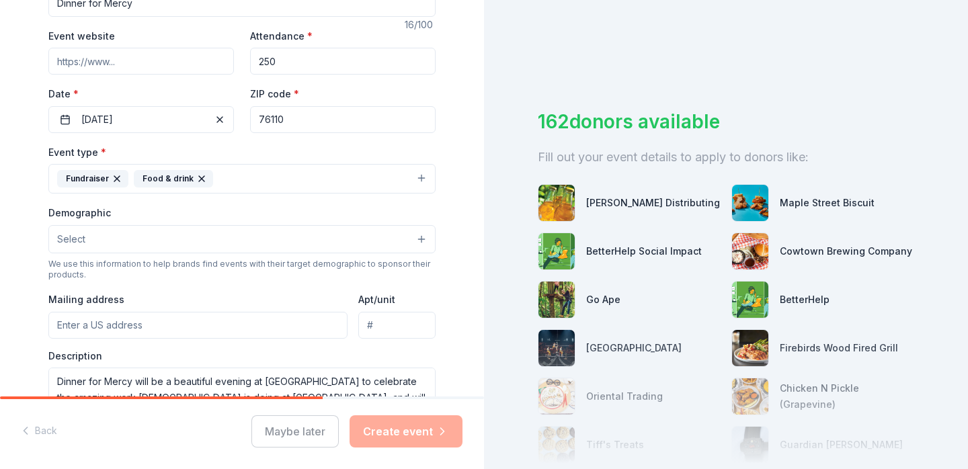
scroll to position [242, 0]
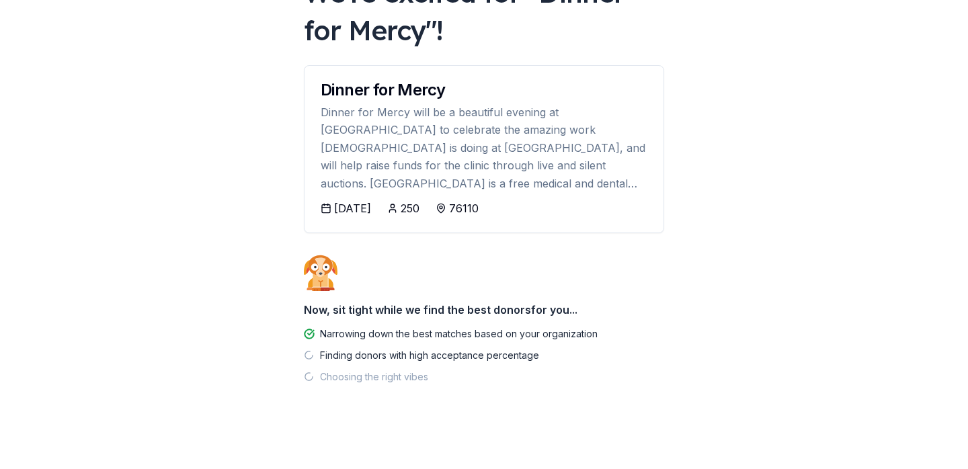
scroll to position [112, 0]
click at [356, 206] on div "[DATE]" at bounding box center [352, 208] width 37 height 16
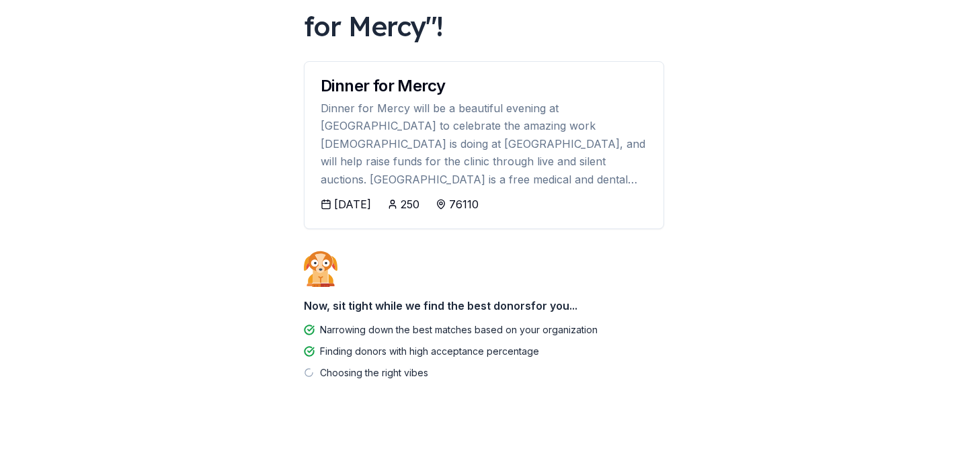
scroll to position [115, 0]
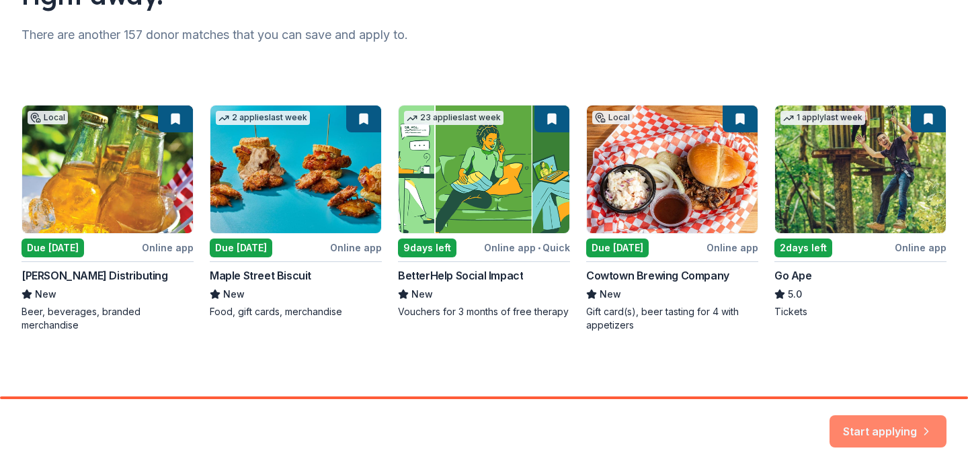
click at [885, 426] on button "Start applying" at bounding box center [887, 431] width 117 height 32
click at [873, 430] on div "Start applying" at bounding box center [887, 431] width 117 height 32
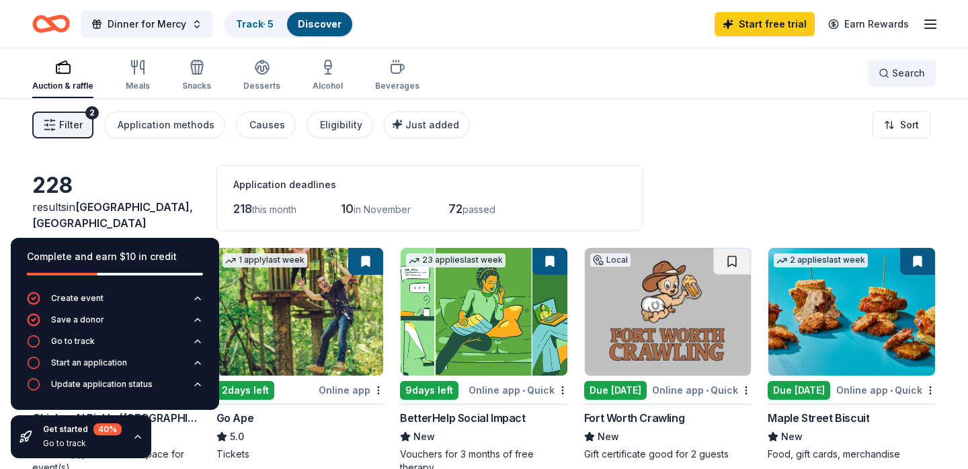
click at [898, 82] on button "Search" at bounding box center [902, 73] width 68 height 27
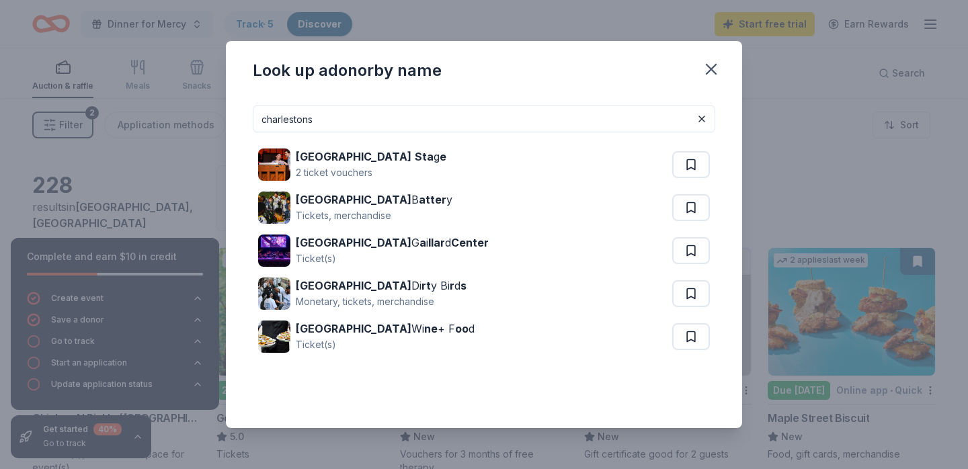
click at [330, 123] on input "charlestons" at bounding box center [484, 119] width 462 height 27
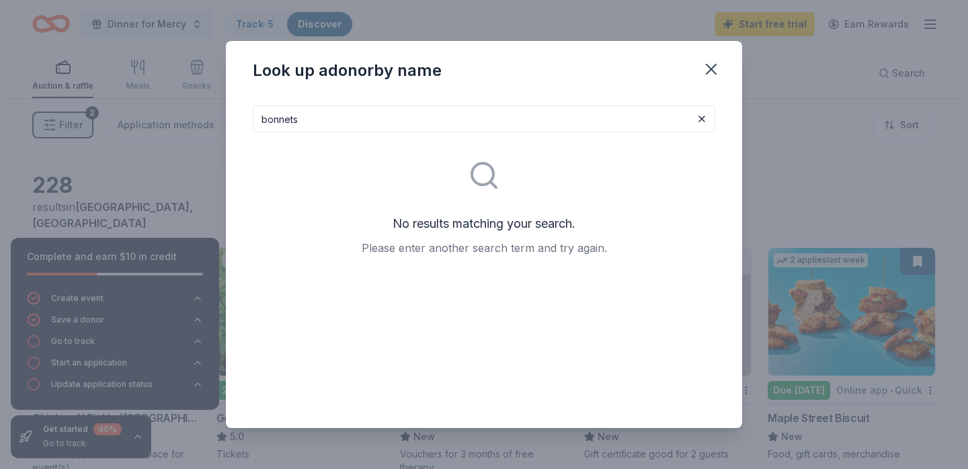
drag, startPoint x: 288, startPoint y: 142, endPoint x: 335, endPoint y: 112, distance: 55.9
click at [335, 112] on input "bonnets" at bounding box center [484, 119] width 462 height 27
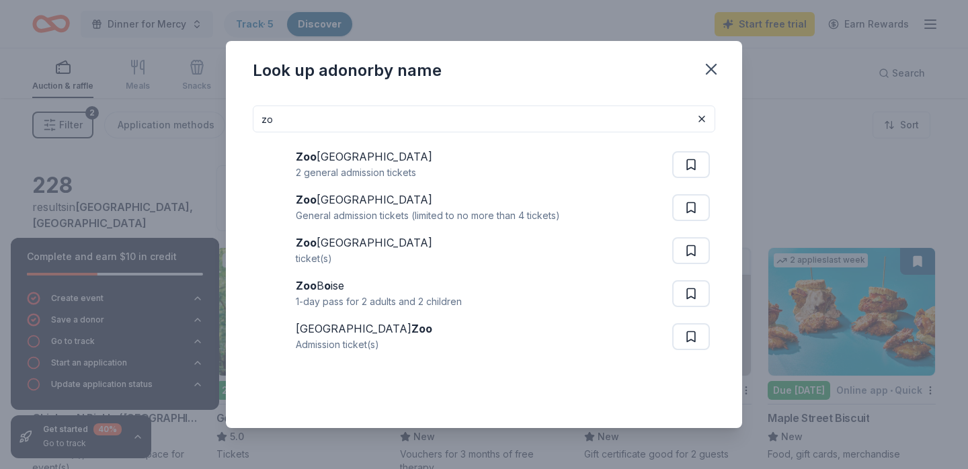
type input "z"
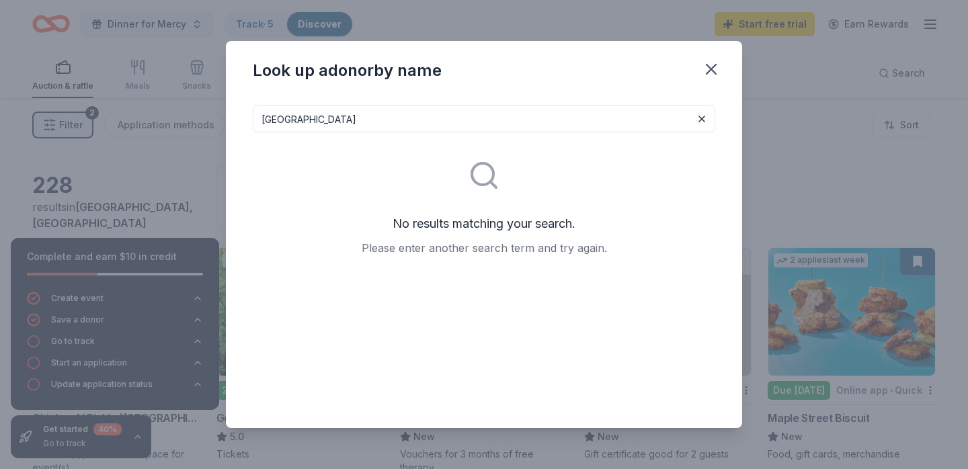
click at [350, 120] on input "[GEOGRAPHIC_DATA]" at bounding box center [484, 119] width 462 height 27
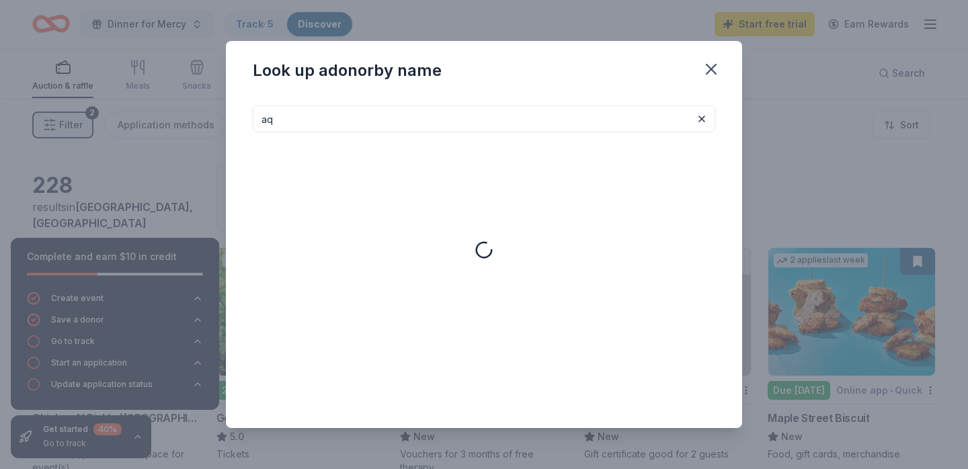
type input "a"
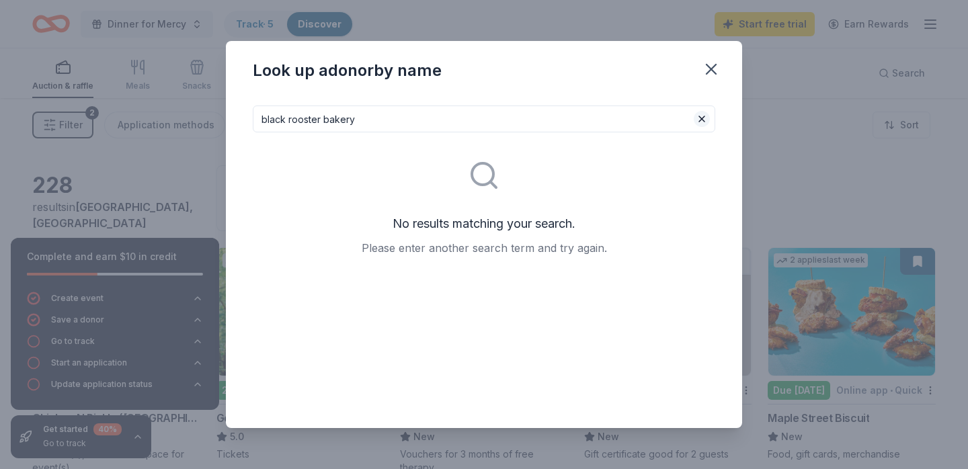
type input "black rooster bakery"
click at [707, 116] on button at bounding box center [702, 119] width 16 height 16
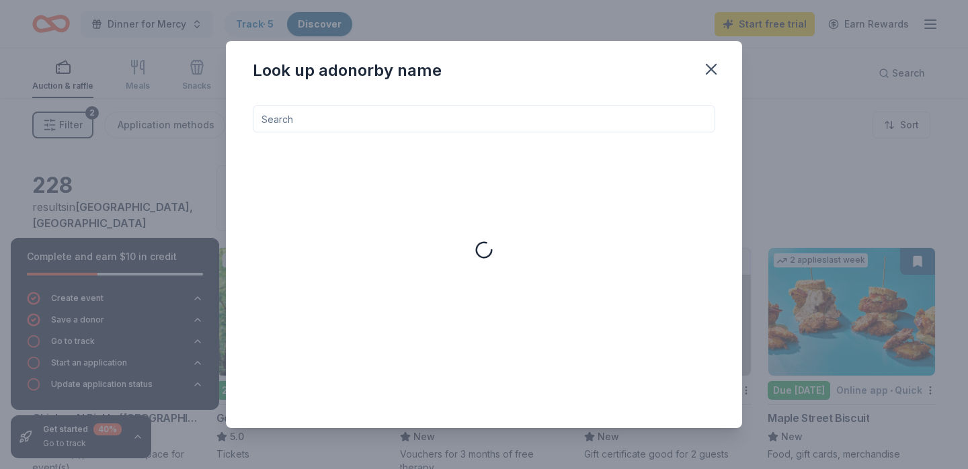
click at [610, 119] on input at bounding box center [484, 119] width 462 height 27
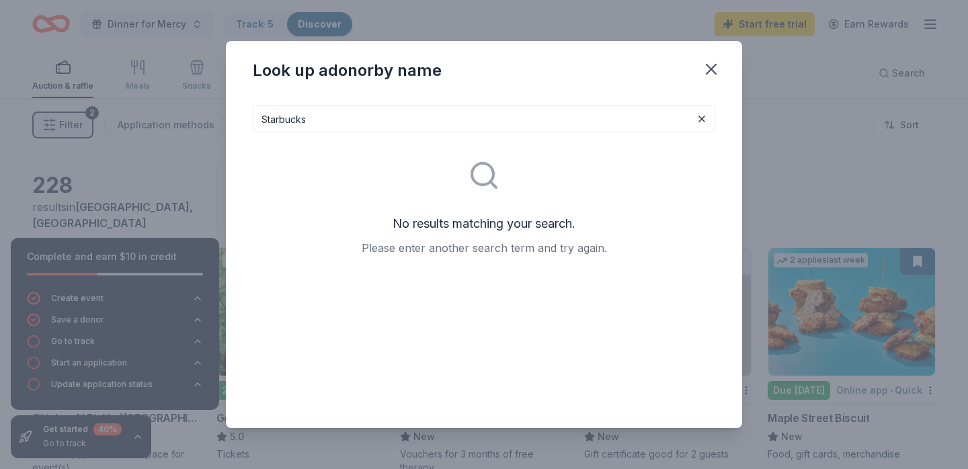
type input "Starbucks"
drag, startPoint x: 610, startPoint y: 119, endPoint x: 702, endPoint y: 121, distance: 92.8
click at [702, 121] on button at bounding box center [702, 119] width 16 height 16
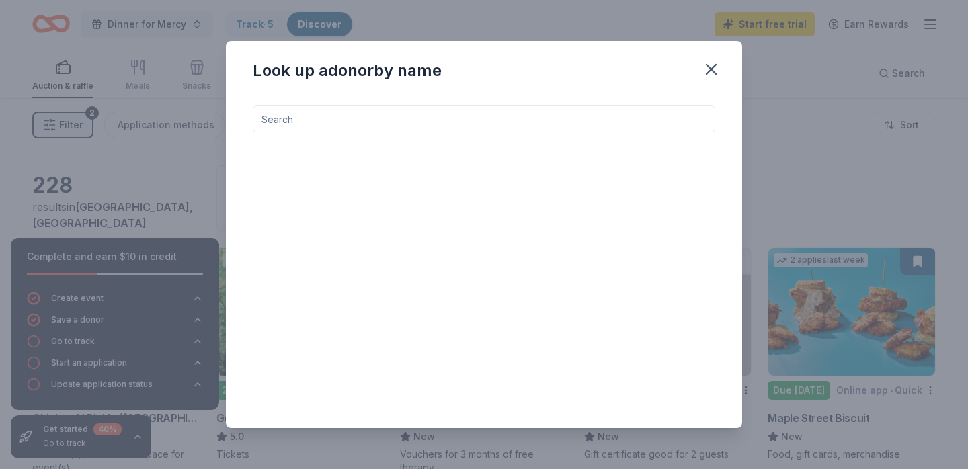
click at [653, 121] on input at bounding box center [484, 119] width 462 height 27
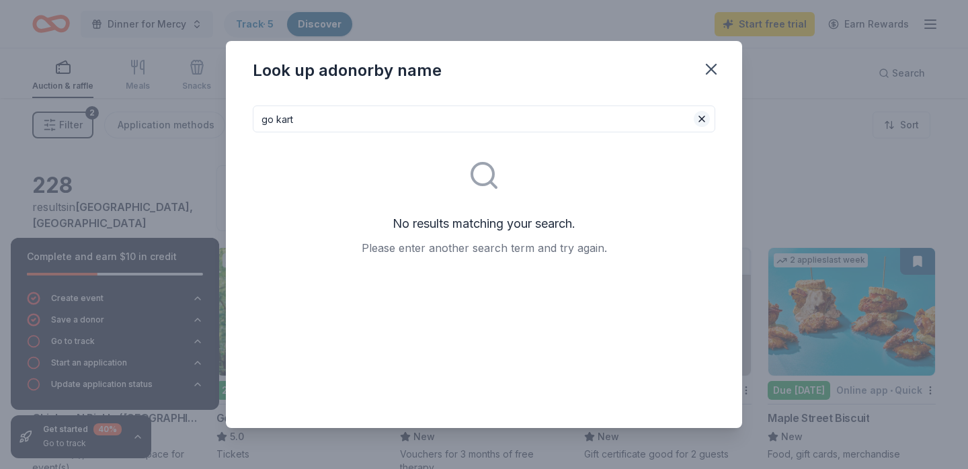
type input "go kart"
click at [704, 122] on button at bounding box center [702, 119] width 16 height 16
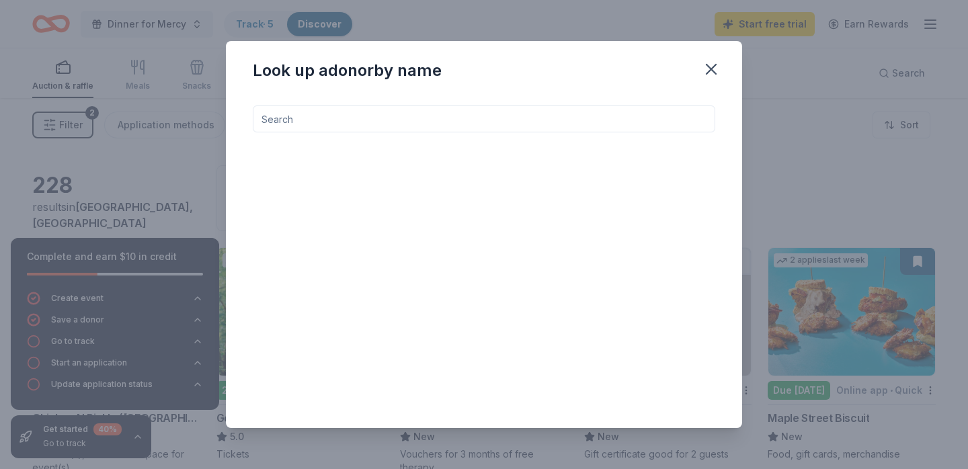
click at [653, 122] on input at bounding box center [484, 119] width 462 height 27
type input "dickies"
click at [700, 123] on button at bounding box center [702, 119] width 16 height 16
click at [538, 123] on input at bounding box center [484, 119] width 462 height 27
type input "tau"
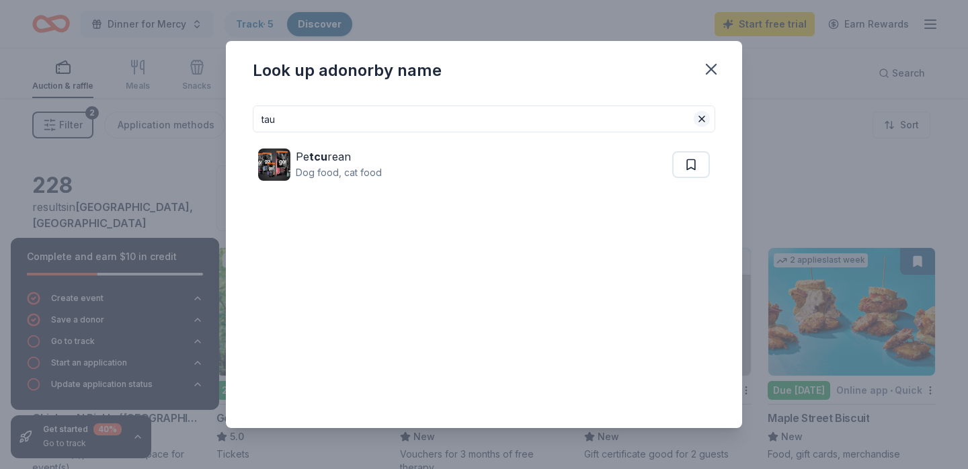
drag, startPoint x: 538, startPoint y: 123, endPoint x: 706, endPoint y: 122, distance: 168.0
click at [706, 122] on button at bounding box center [702, 119] width 16 height 16
click at [707, 66] on icon "button" at bounding box center [710, 69] width 9 height 9
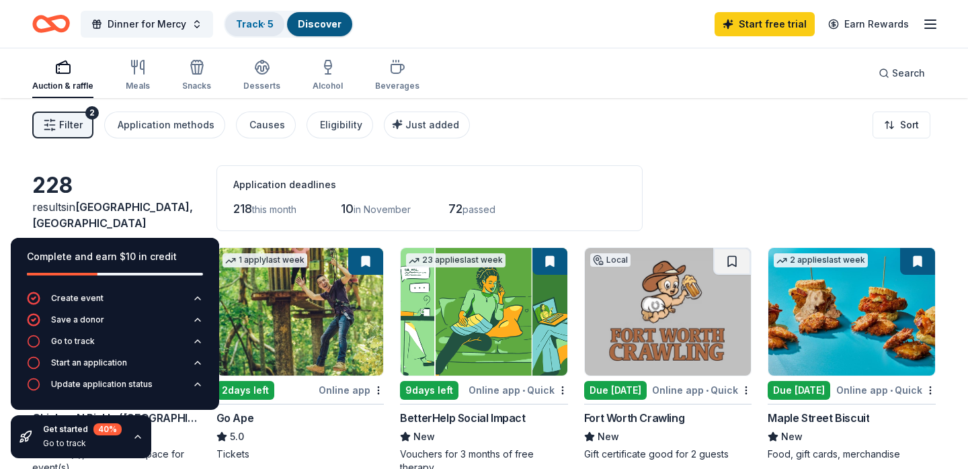
click at [240, 26] on link "Track · 5" at bounding box center [255, 23] width 38 height 11
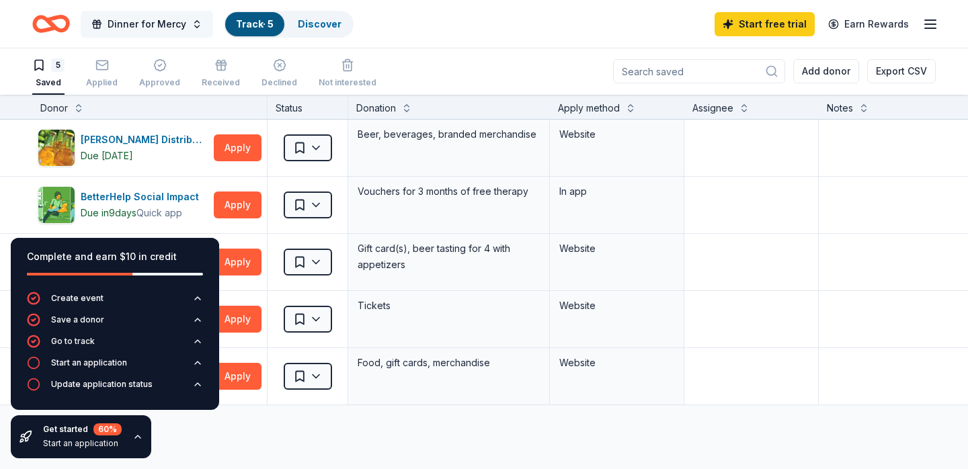
click at [142, 22] on span "Dinner for Mercy" at bounding box center [147, 24] width 79 height 16
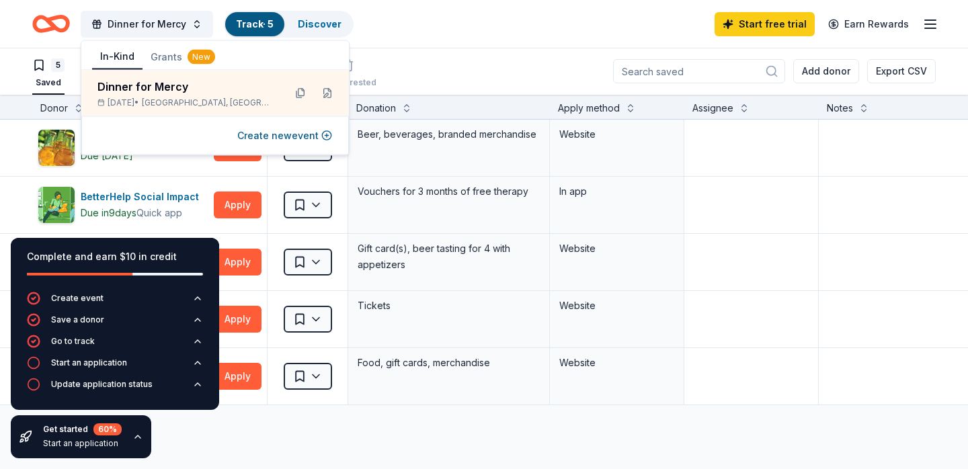
click at [396, 34] on div "Dinner for Mercy Track · 5 Discover Start free trial Earn Rewards" at bounding box center [483, 24] width 903 height 32
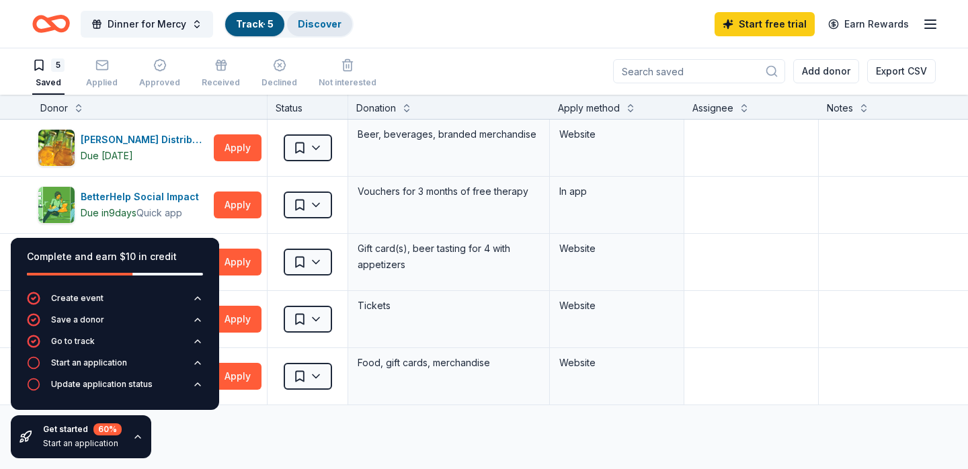
click at [315, 17] on div "Discover" at bounding box center [319, 24] width 65 height 24
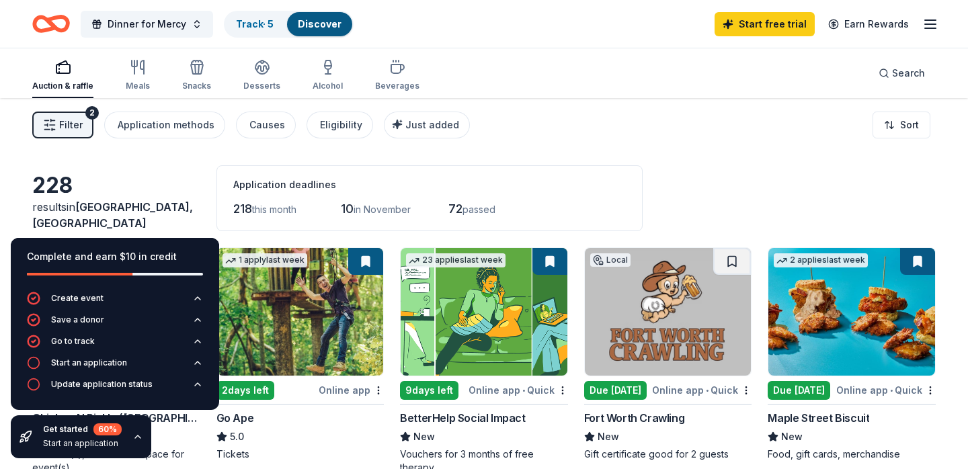
click at [65, 124] on span "Filter" at bounding box center [71, 125] width 24 height 16
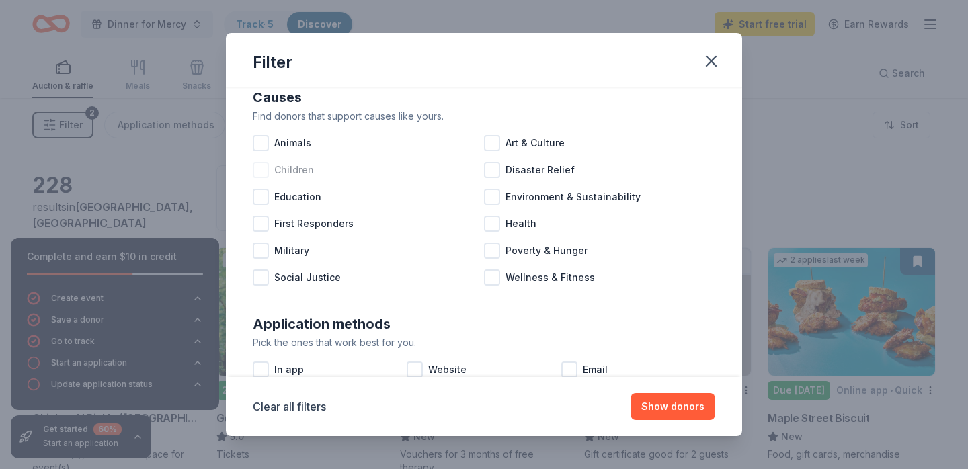
scroll to position [29, 0]
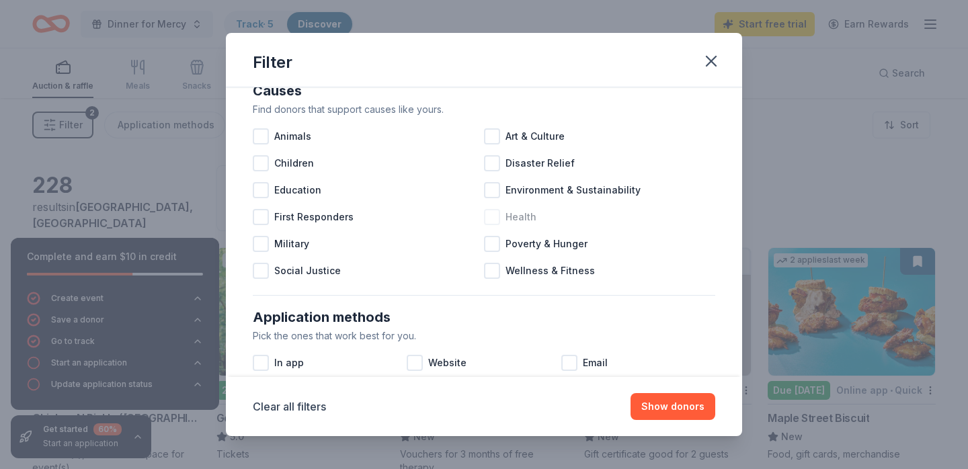
click at [492, 215] on div at bounding box center [492, 217] width 16 height 16
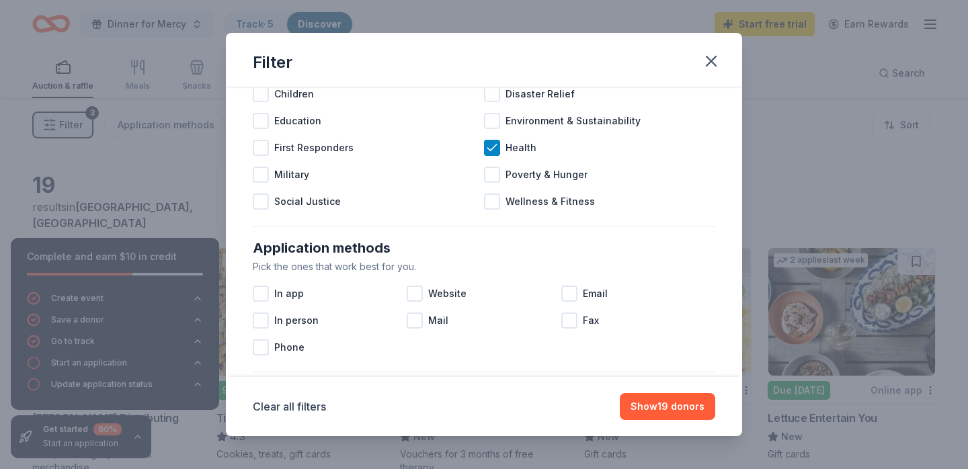
scroll to position [120, 0]
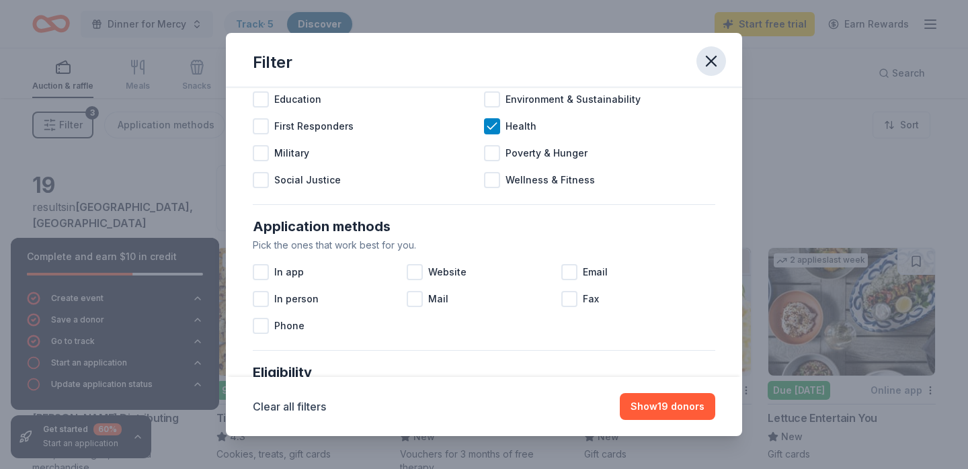
click at [708, 60] on icon "button" at bounding box center [711, 61] width 19 height 19
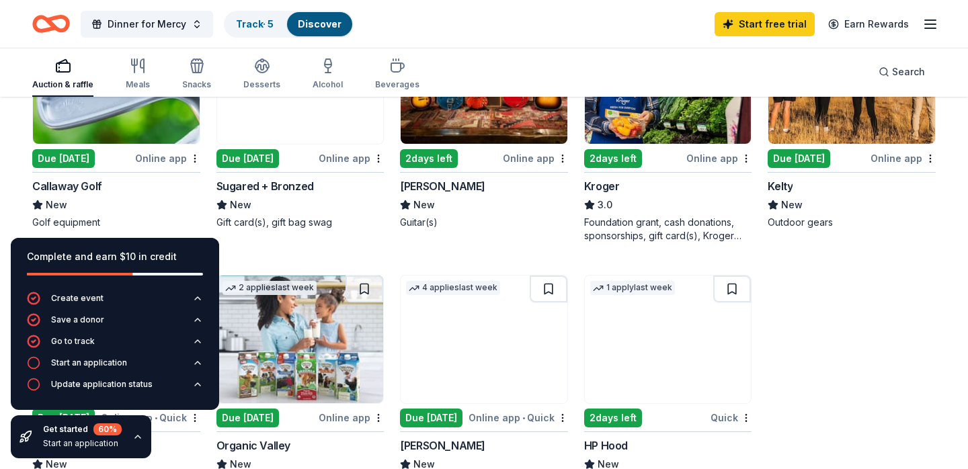
scroll to position [739, 0]
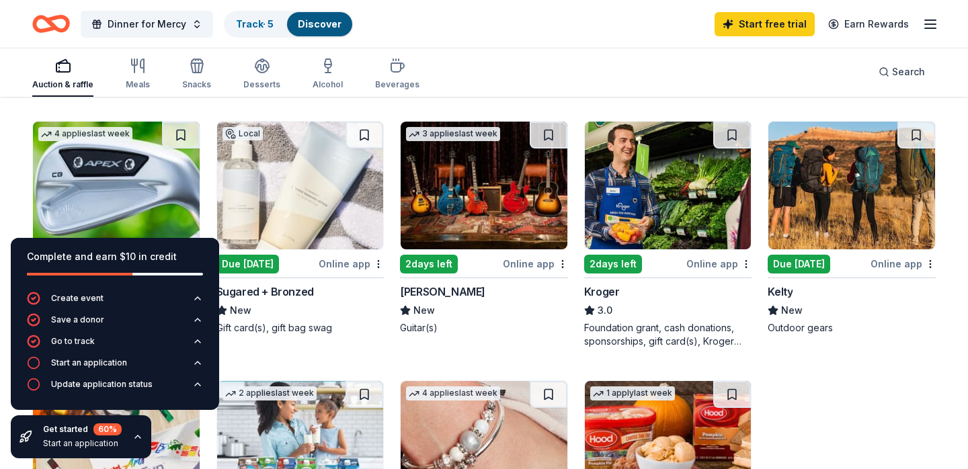
scroll to position [645, 0]
click at [174, 128] on button at bounding box center [181, 135] width 38 height 27
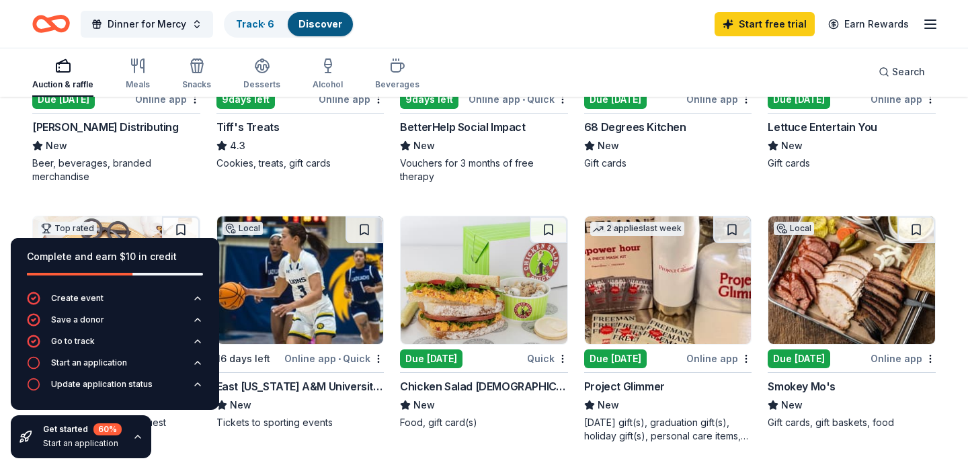
scroll to position [292, 0]
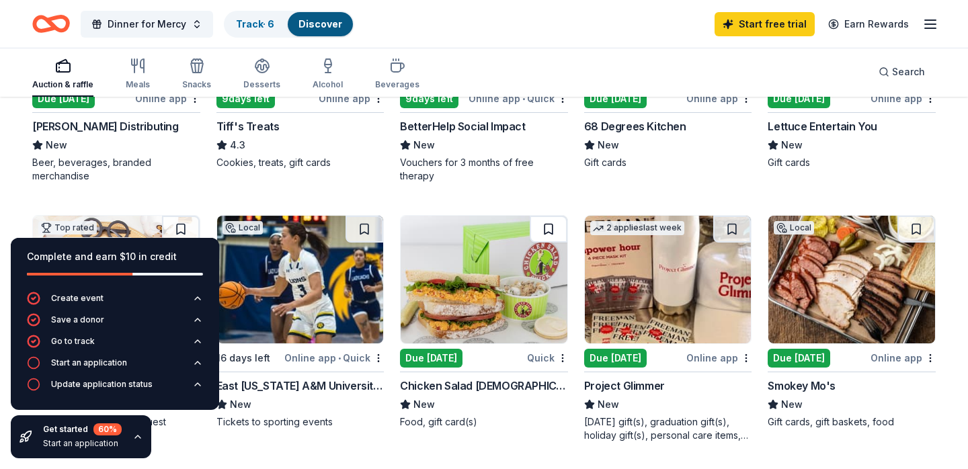
click at [546, 226] on button at bounding box center [549, 229] width 38 height 27
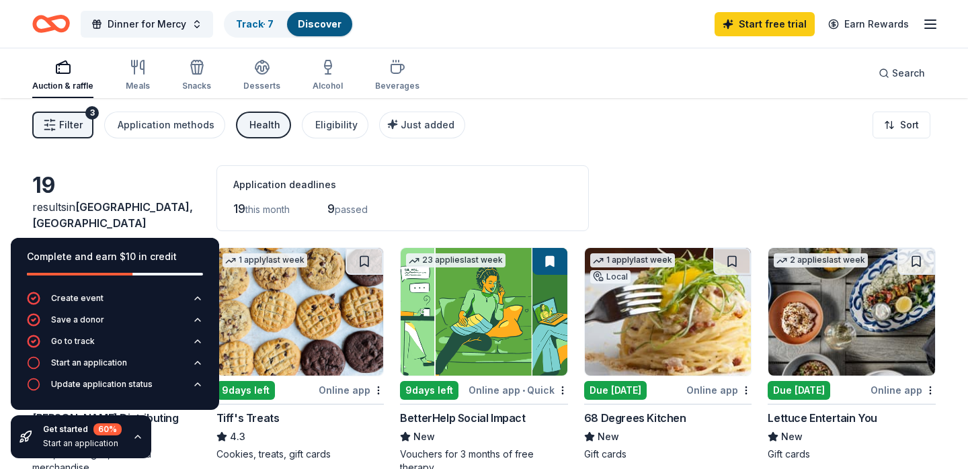
scroll to position [0, 0]
click at [73, 127] on span "Filter" at bounding box center [71, 125] width 24 height 16
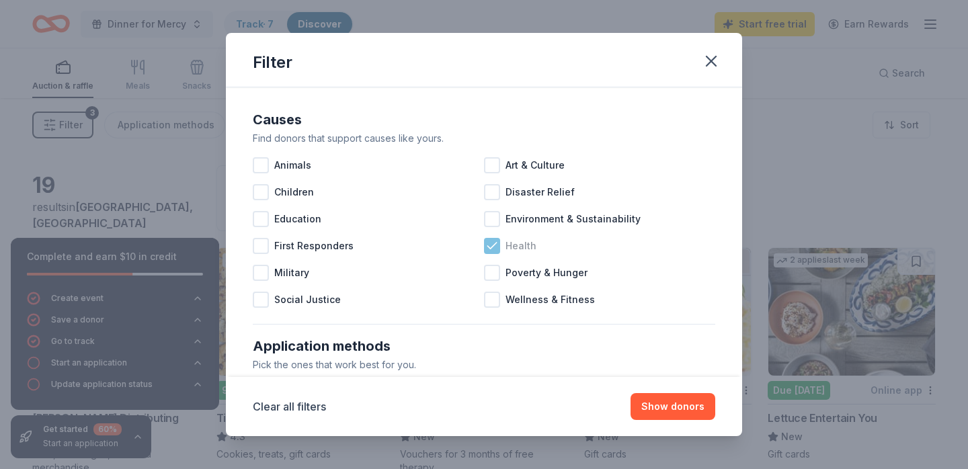
click at [491, 245] on icon at bounding box center [491, 245] width 13 height 13
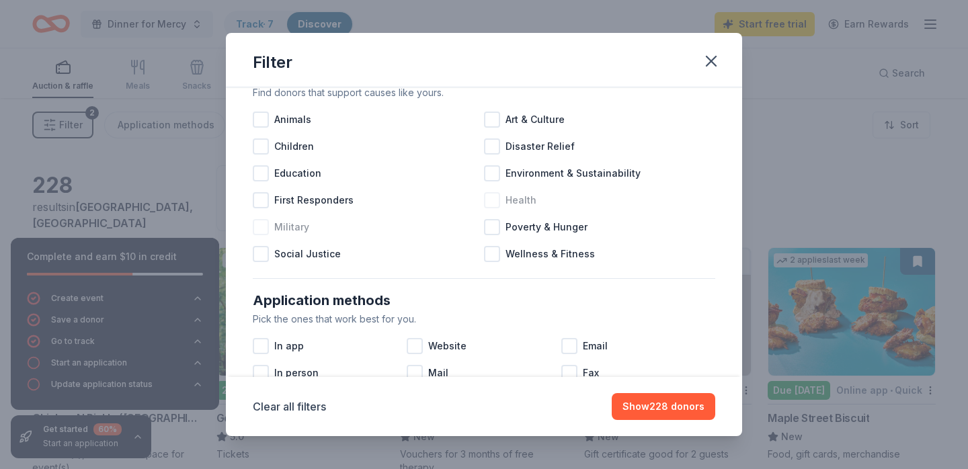
scroll to position [49, 0]
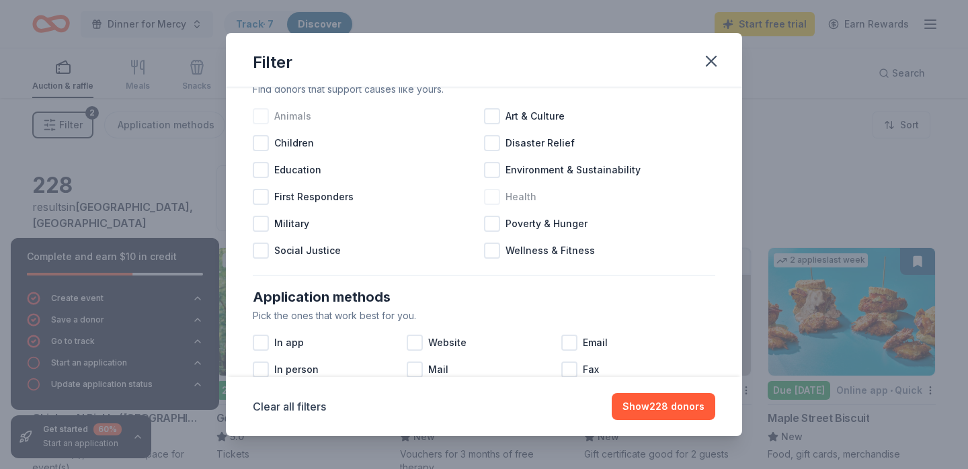
click at [263, 111] on div at bounding box center [261, 116] width 16 height 16
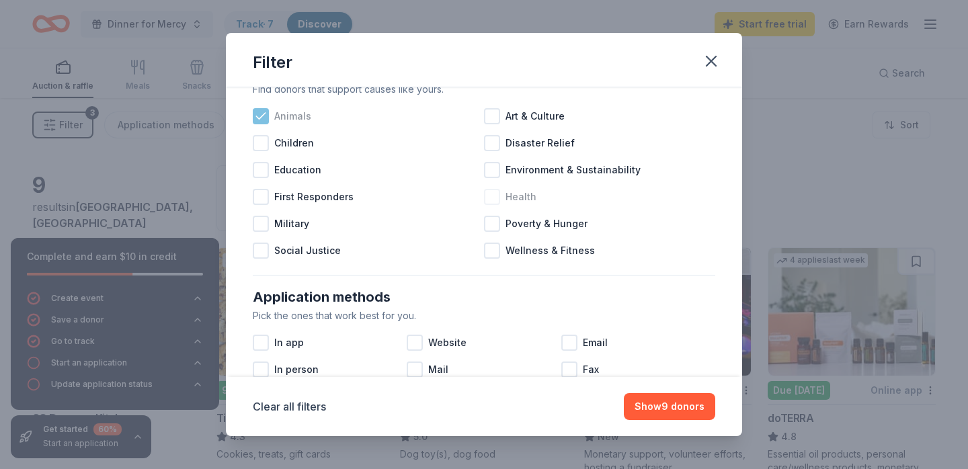
click at [262, 116] on icon at bounding box center [260, 116] width 9 height 6
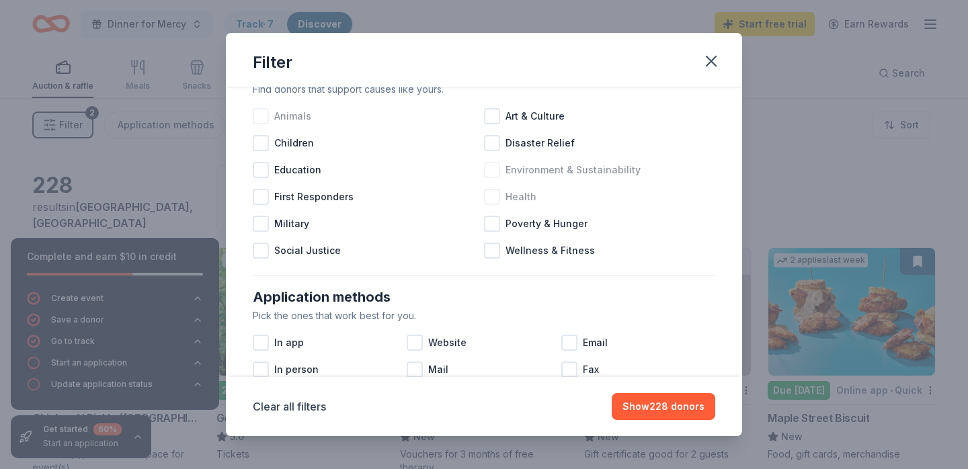
click at [491, 171] on div at bounding box center [492, 170] width 16 height 16
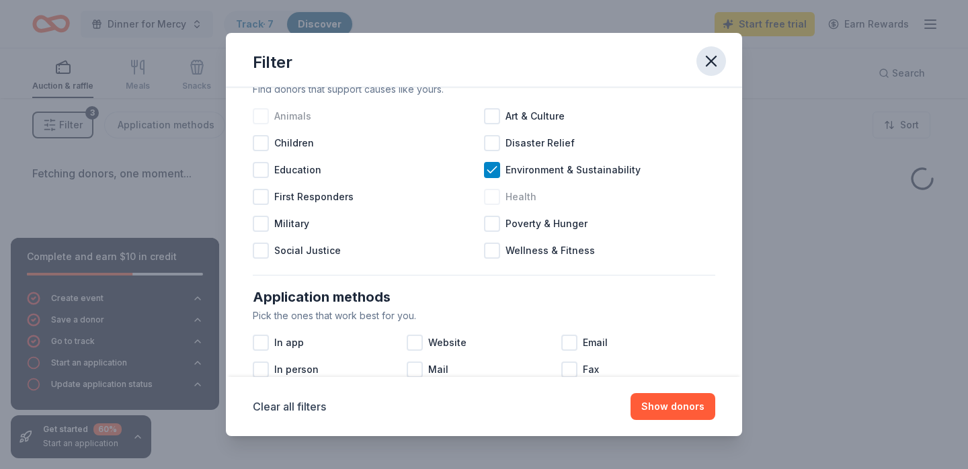
click at [718, 56] on icon "button" at bounding box center [711, 61] width 19 height 19
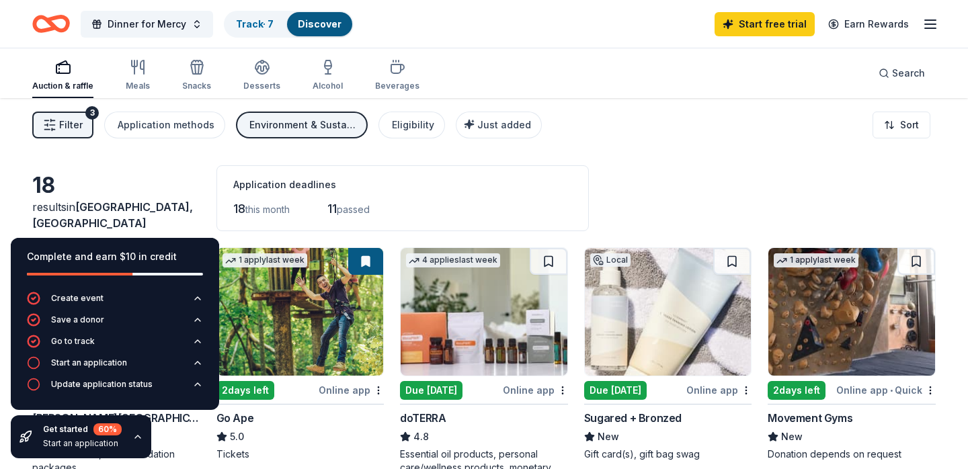
click at [76, 123] on span "Filter" at bounding box center [71, 125] width 24 height 16
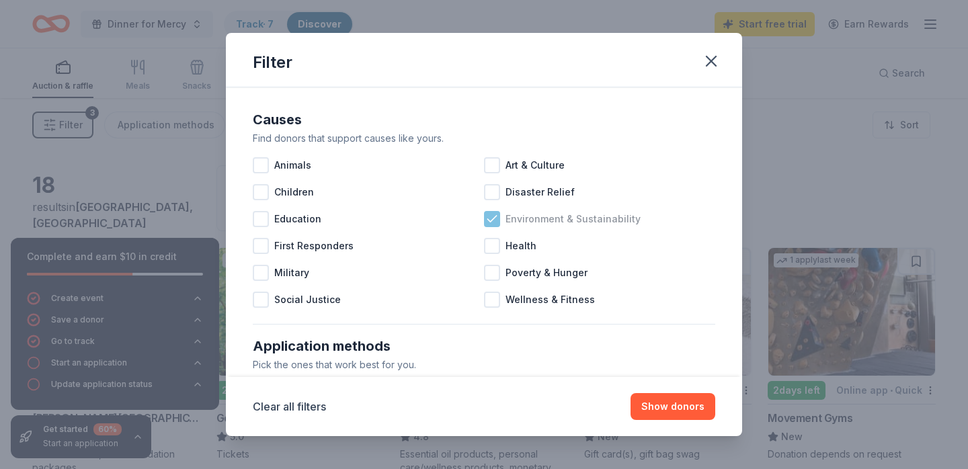
click at [493, 218] on icon at bounding box center [491, 218] width 13 height 13
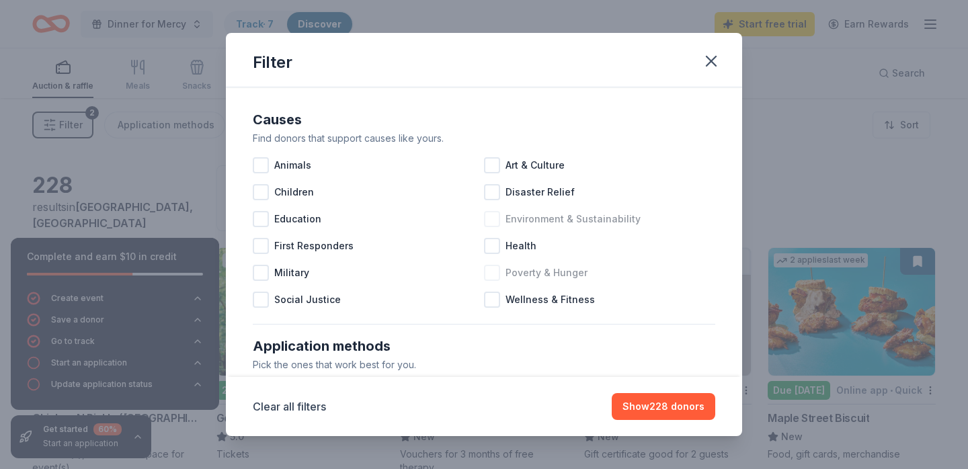
click at [496, 276] on div at bounding box center [492, 273] width 16 height 16
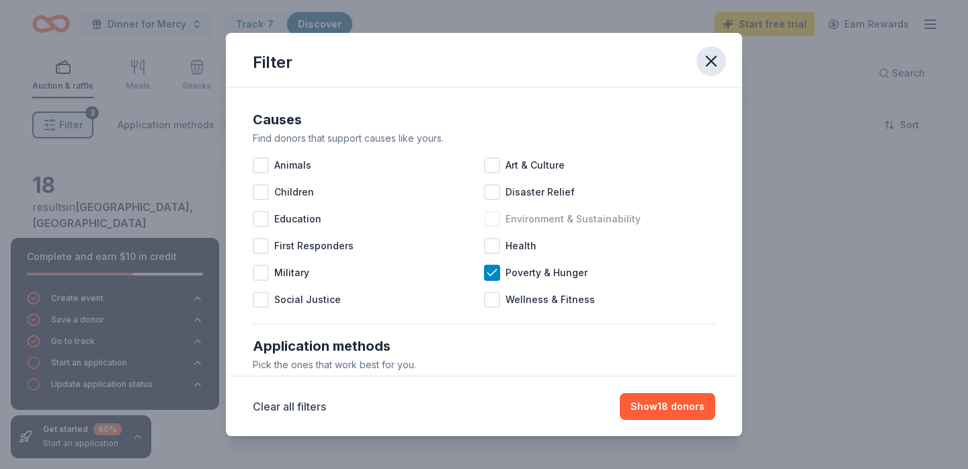
click at [713, 69] on icon "button" at bounding box center [711, 61] width 19 height 19
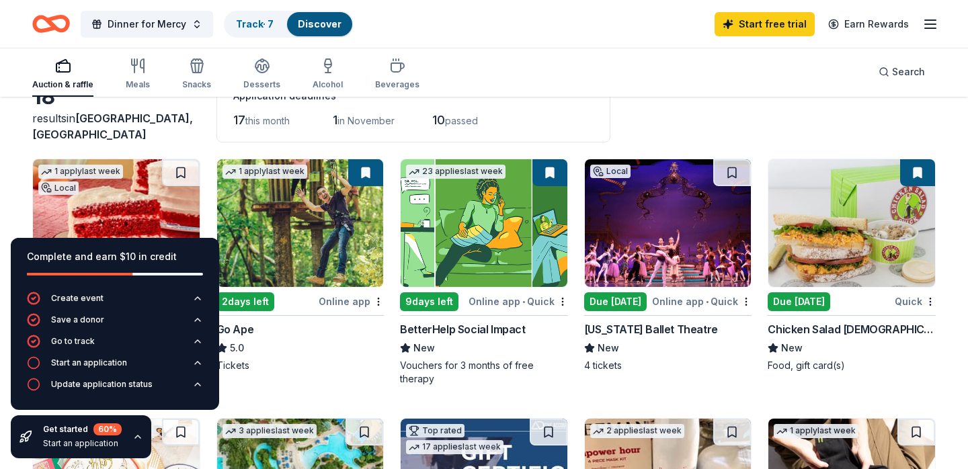
scroll to position [80, 0]
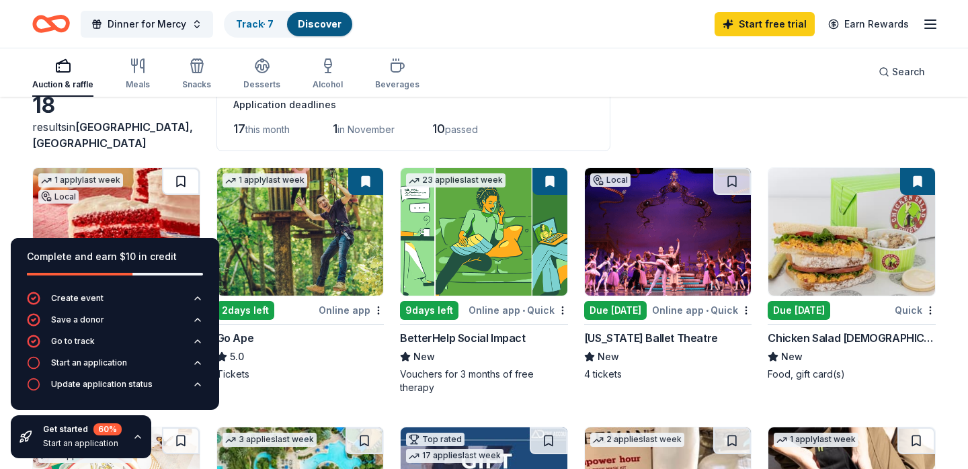
click at [185, 182] on button at bounding box center [181, 181] width 38 height 27
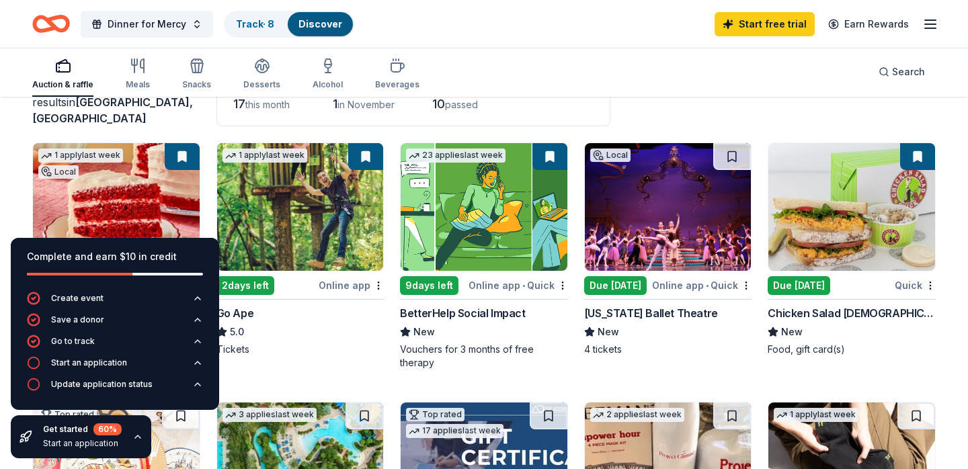
scroll to position [105, 0]
click at [735, 157] on button at bounding box center [732, 156] width 38 height 27
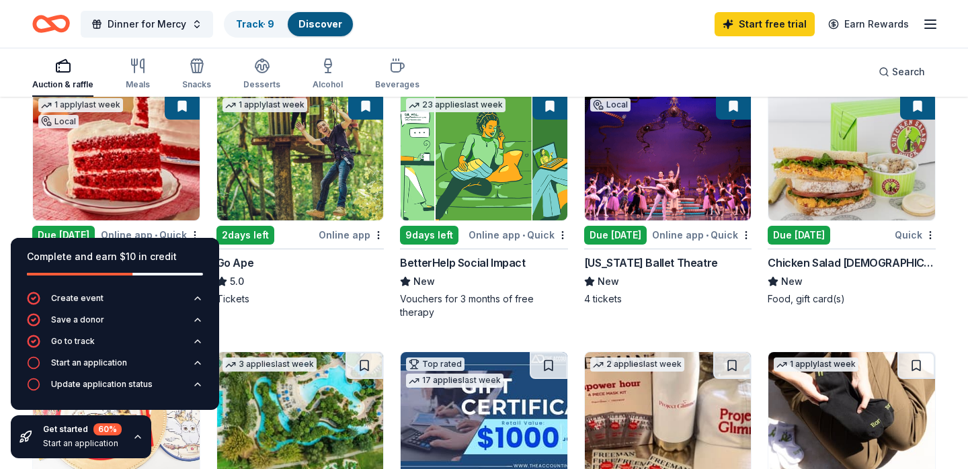
scroll to position [50, 0]
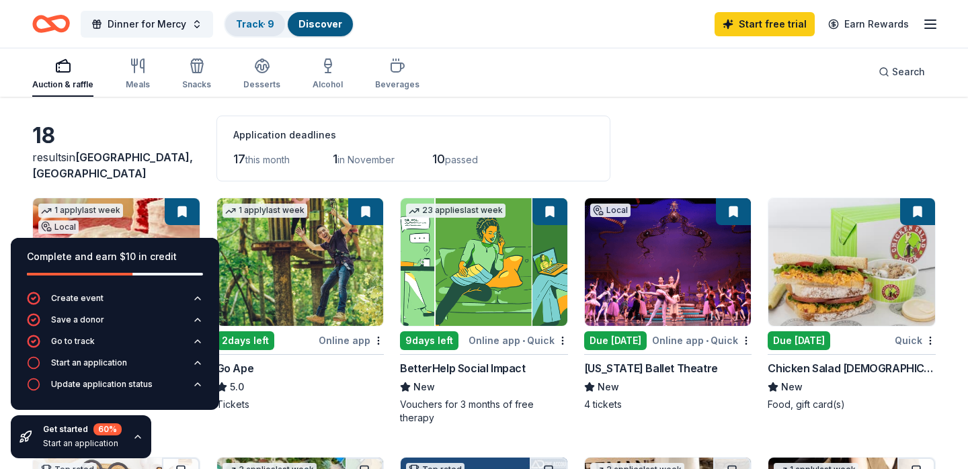
click at [253, 19] on link "Track · 9" at bounding box center [255, 23] width 38 height 11
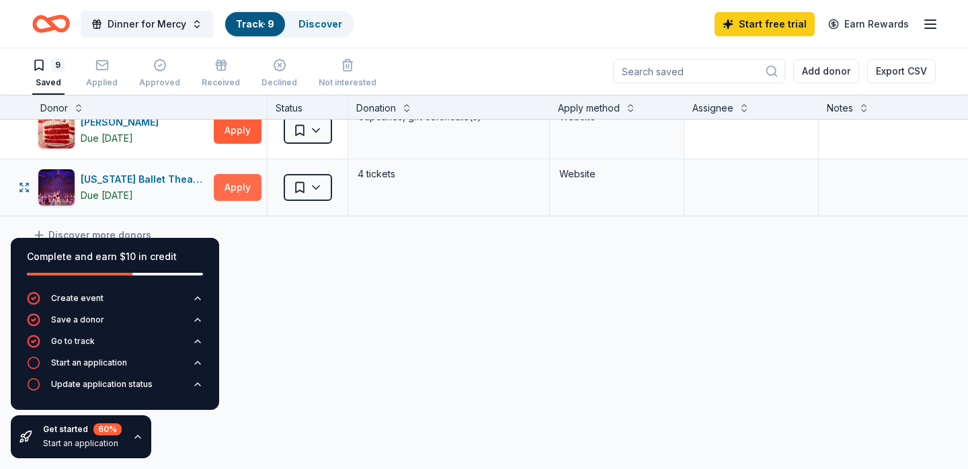
scroll to position [417, 0]
click at [239, 184] on button "Apply" at bounding box center [238, 187] width 48 height 27
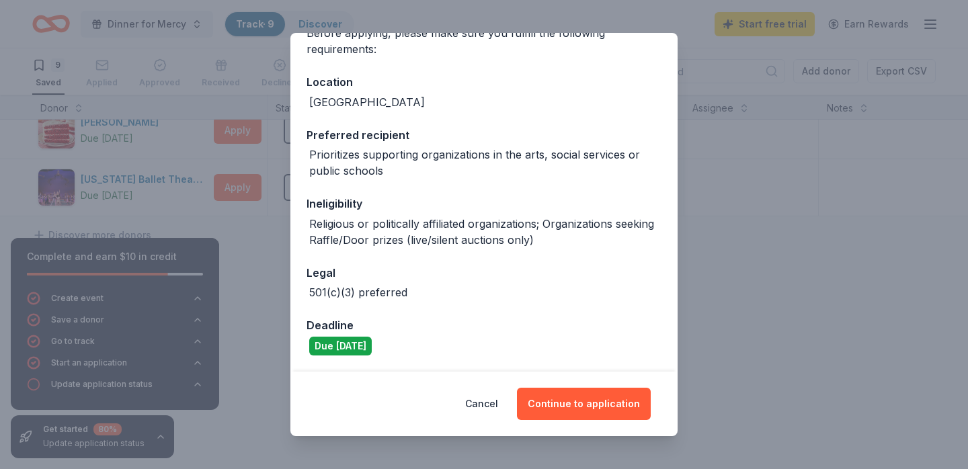
scroll to position [121, 0]
click at [489, 407] on button "Cancel" at bounding box center [481, 404] width 33 height 32
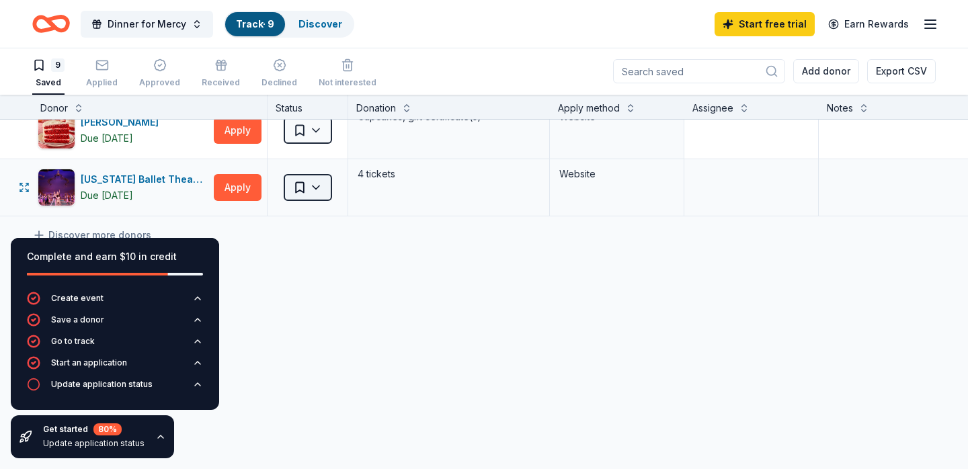
click at [310, 189] on html "[GEOGRAPHIC_DATA] , [GEOGRAPHIC_DATA] Dinner for Mercy Track · 9 Discover Start…" at bounding box center [484, 233] width 968 height 469
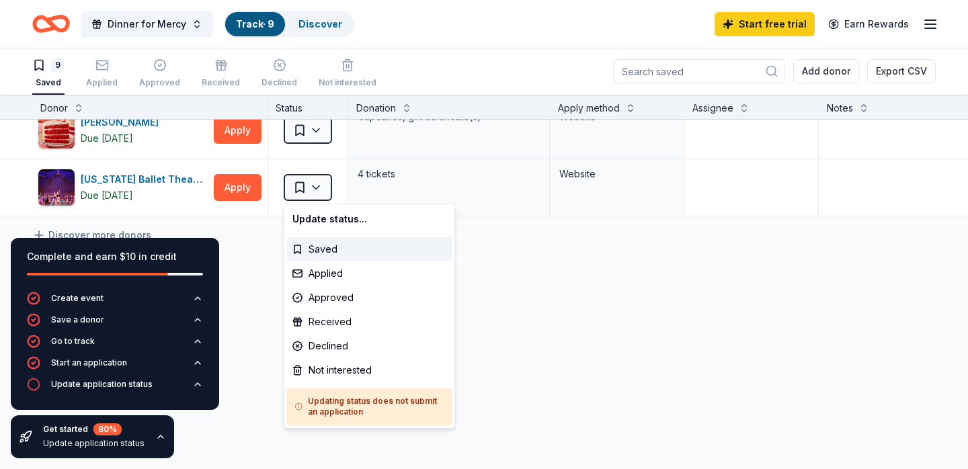
click at [255, 265] on html "[GEOGRAPHIC_DATA] , [GEOGRAPHIC_DATA] Dinner for Mercy Track · 9 Discover Start…" at bounding box center [484, 233] width 968 height 469
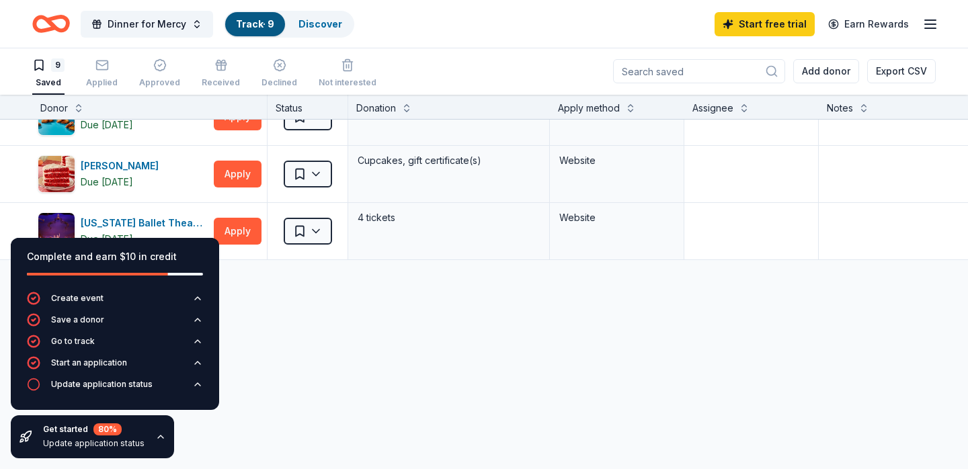
scroll to position [352, 0]
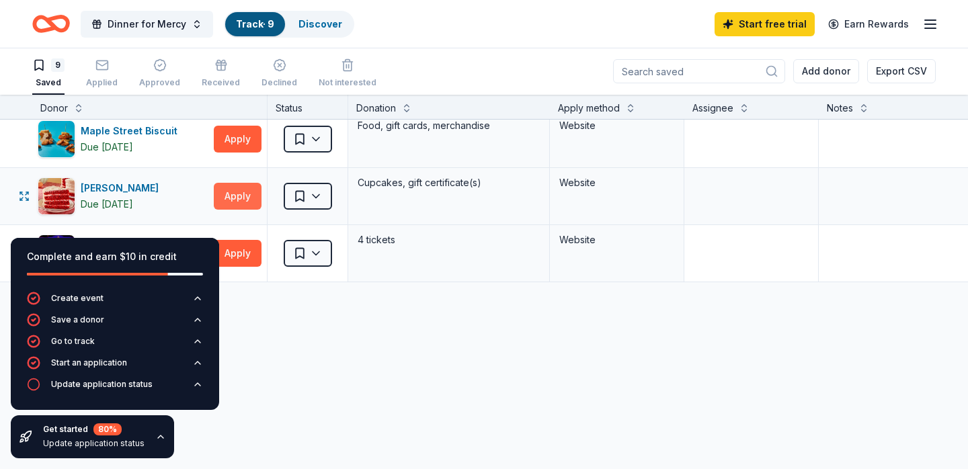
click at [246, 203] on button "Apply" at bounding box center [238, 196] width 48 height 27
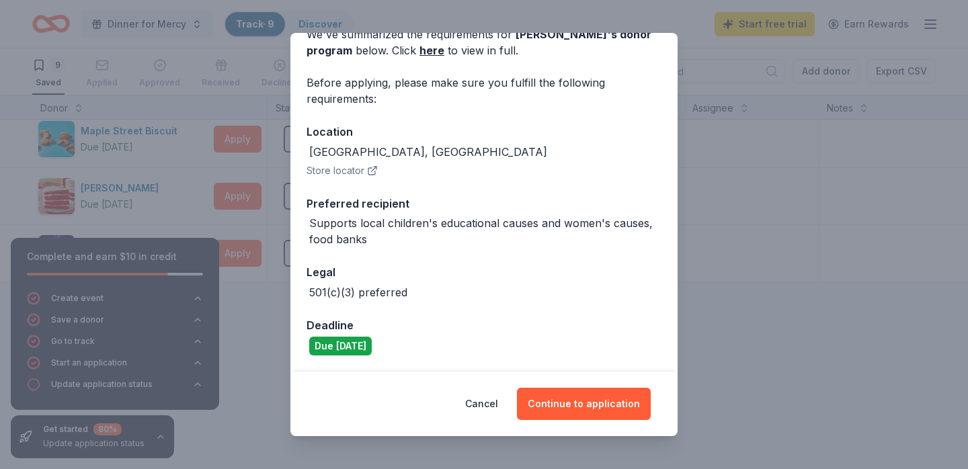
scroll to position [71, 0]
click at [491, 401] on button "Cancel" at bounding box center [481, 404] width 33 height 32
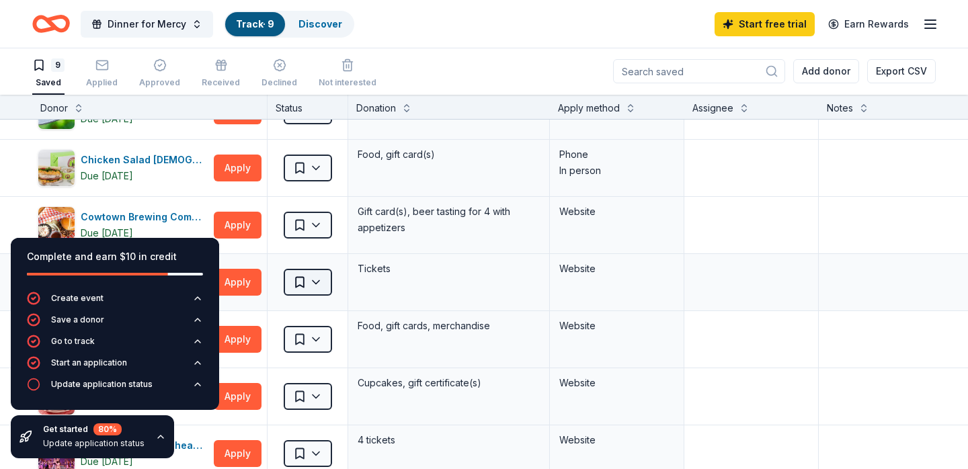
scroll to position [118, 0]
